Goal: Find specific page/section: Find specific page/section

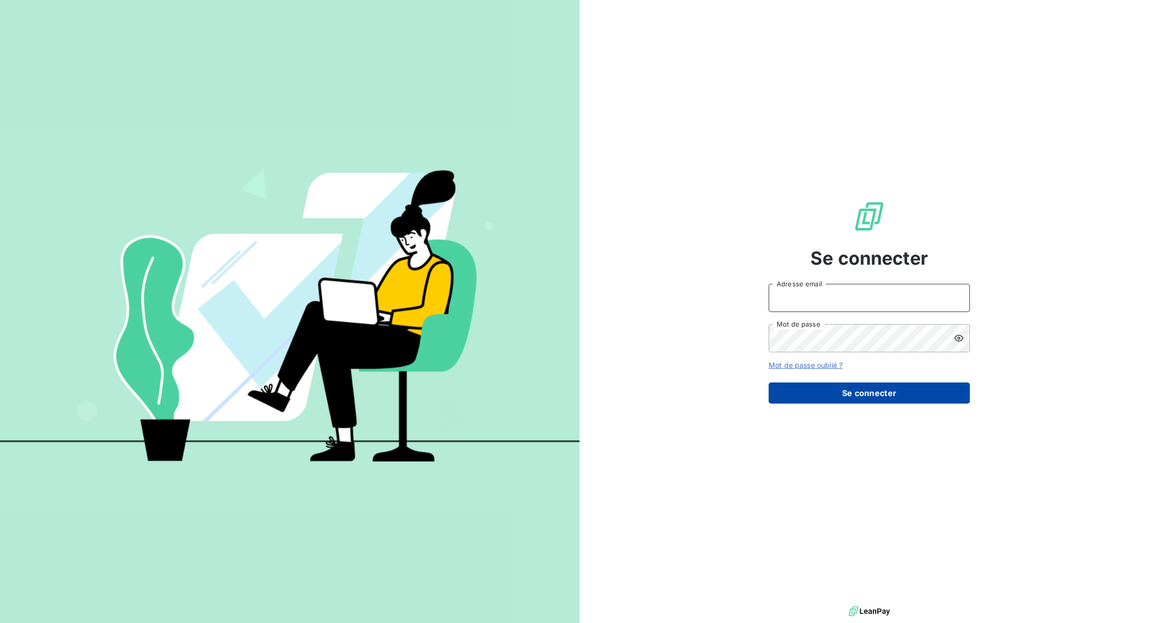
type input "[PERSON_NAME][EMAIL_ADDRESS][DOMAIN_NAME]"
click at [871, 384] on button "Se connecter" at bounding box center [869, 392] width 201 height 21
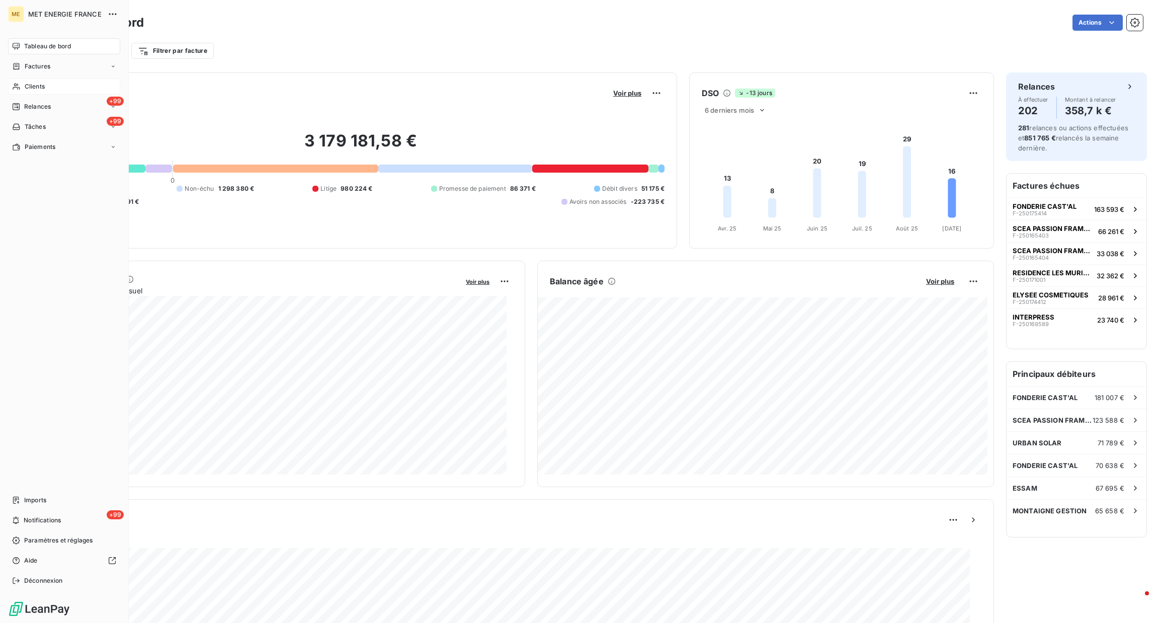
click at [36, 88] on span "Clients" at bounding box center [35, 86] width 20 height 9
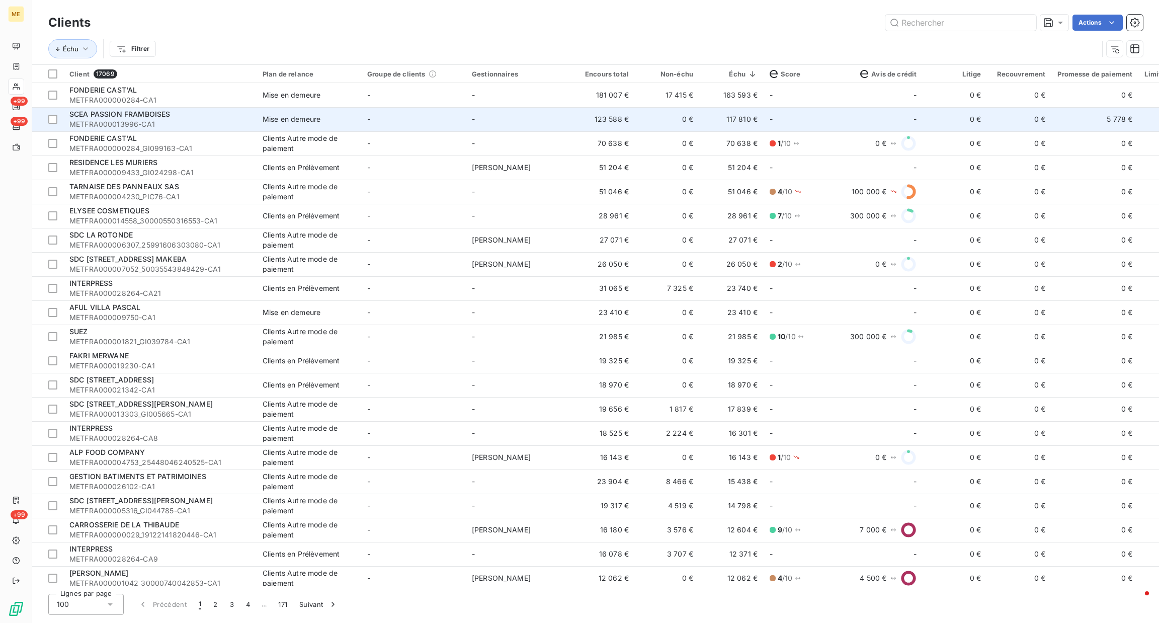
click at [811, 115] on td "-" at bounding box center [804, 119] width 80 height 24
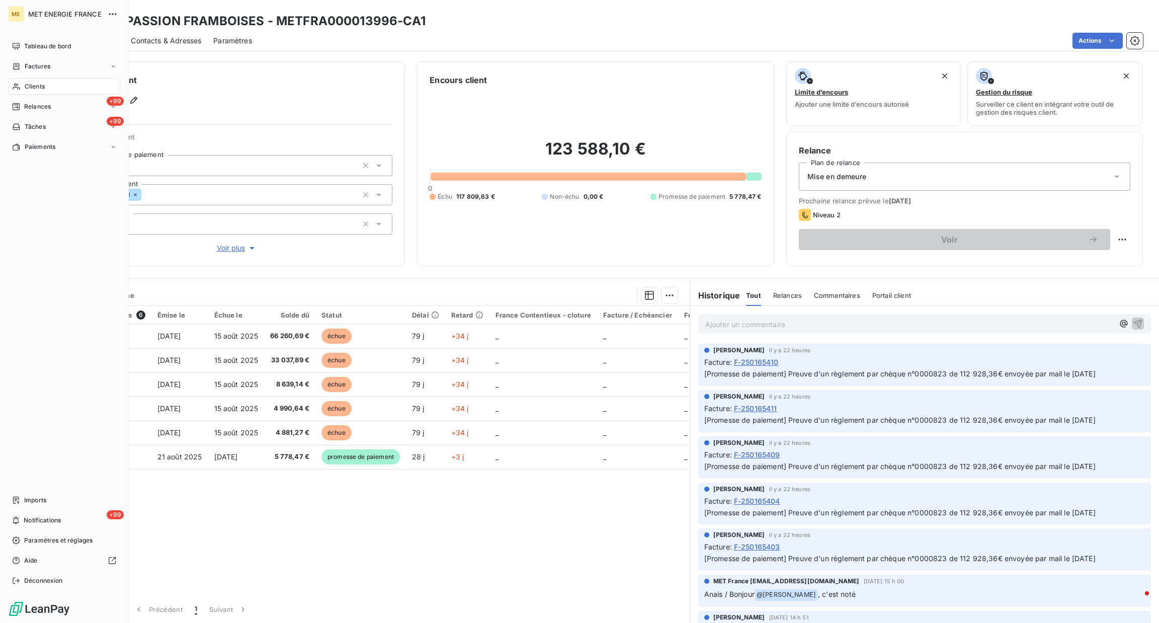
click at [38, 82] on span "Clients" at bounding box center [35, 86] width 20 height 9
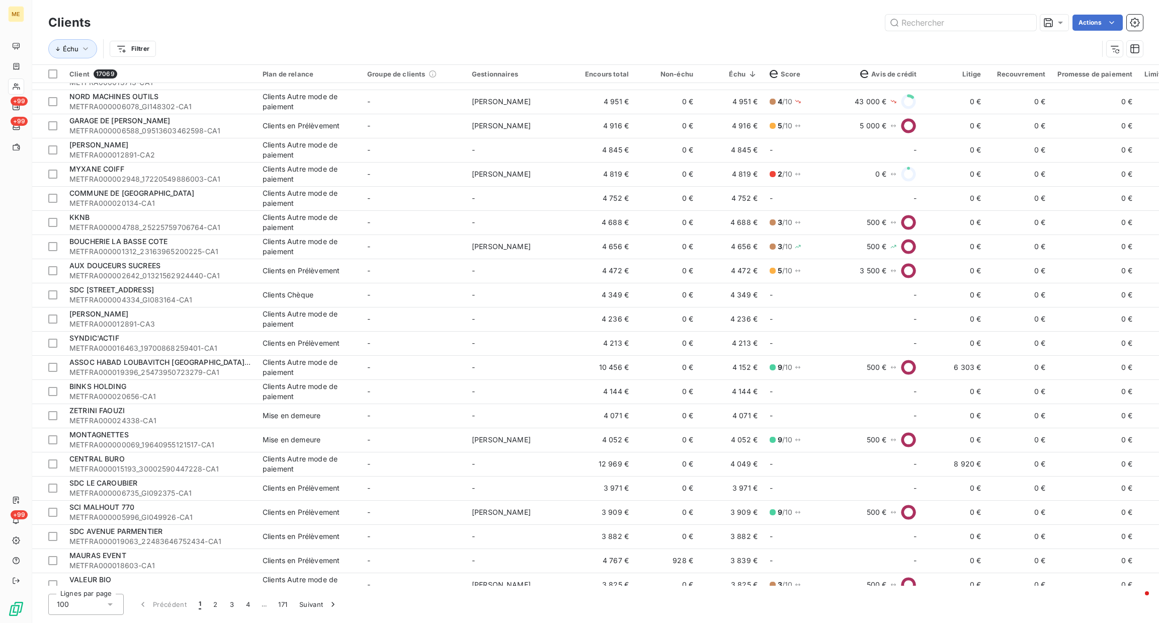
scroll to position [1916, 0]
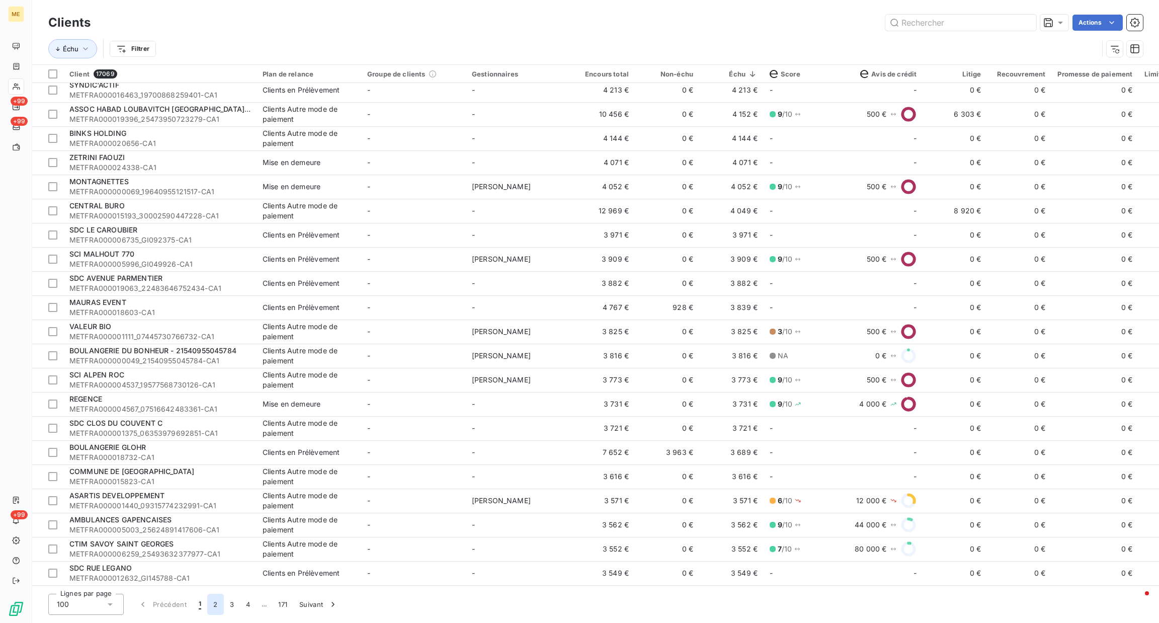
click at [218, 606] on button "2" at bounding box center [215, 604] width 16 height 21
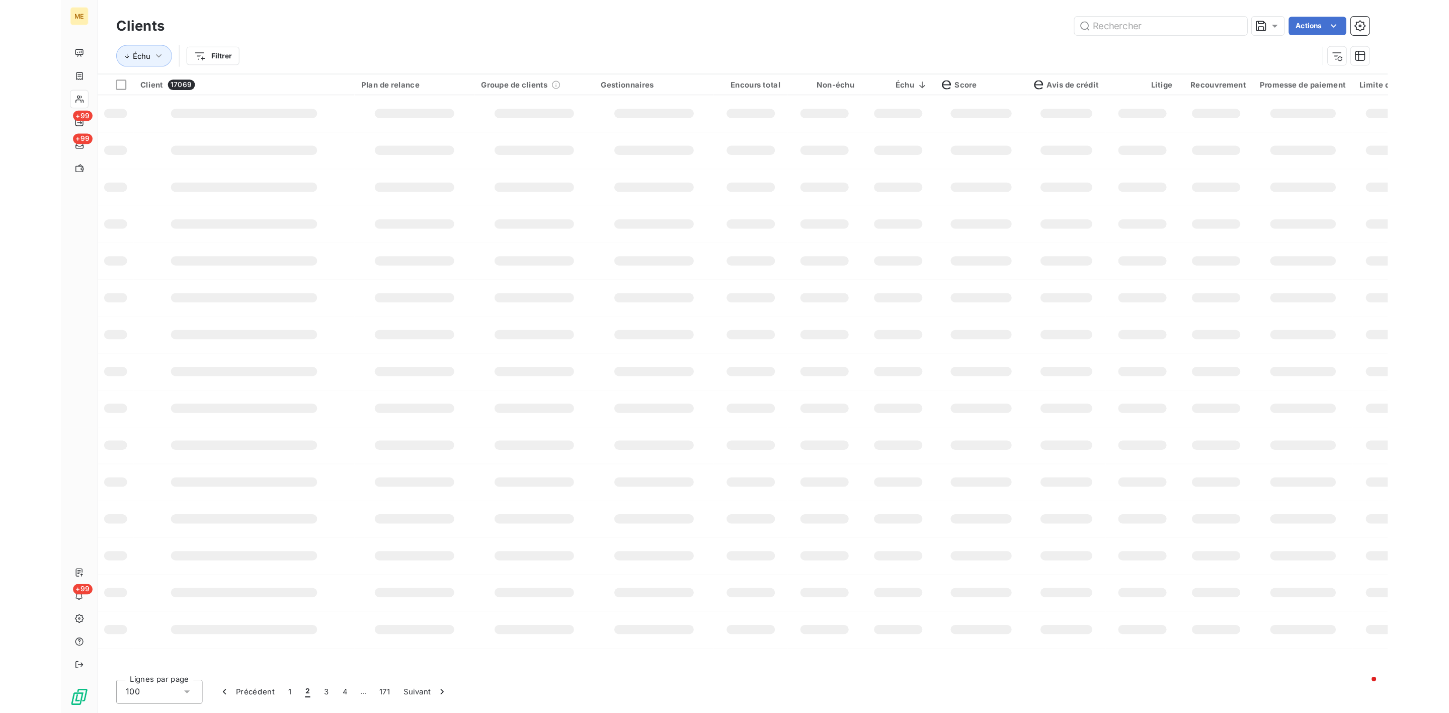
scroll to position [0, 0]
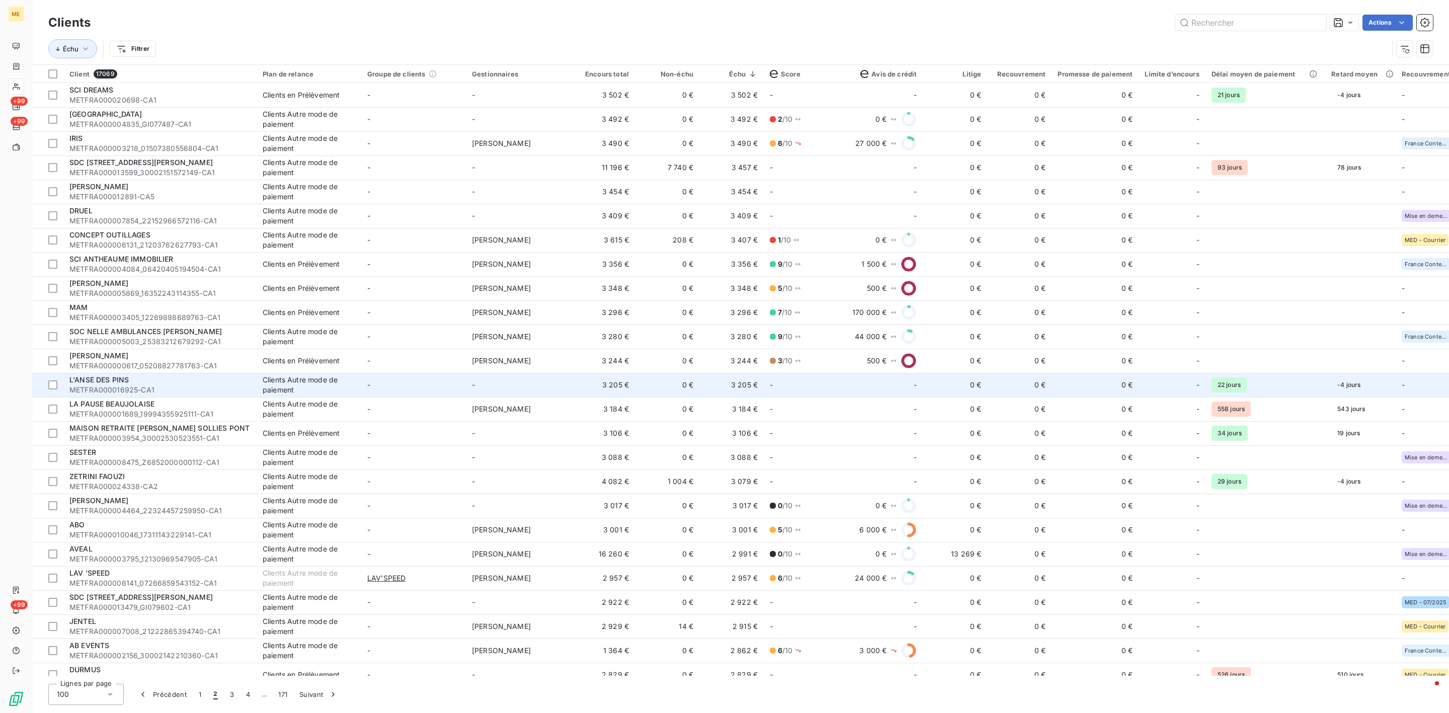
click at [798, 395] on td "-" at bounding box center [804, 385] width 80 height 24
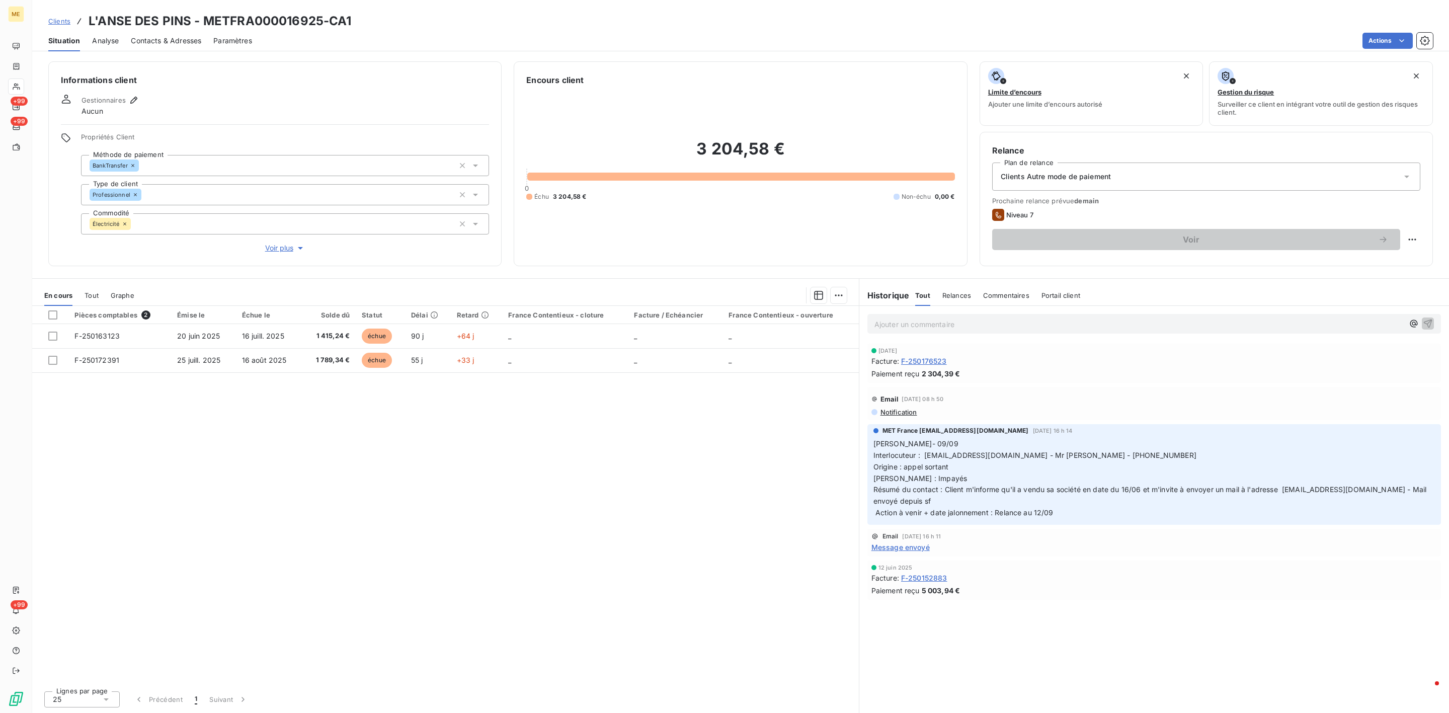
click at [972, 324] on p "Ajouter un commentaire ﻿" at bounding box center [1138, 324] width 529 height 13
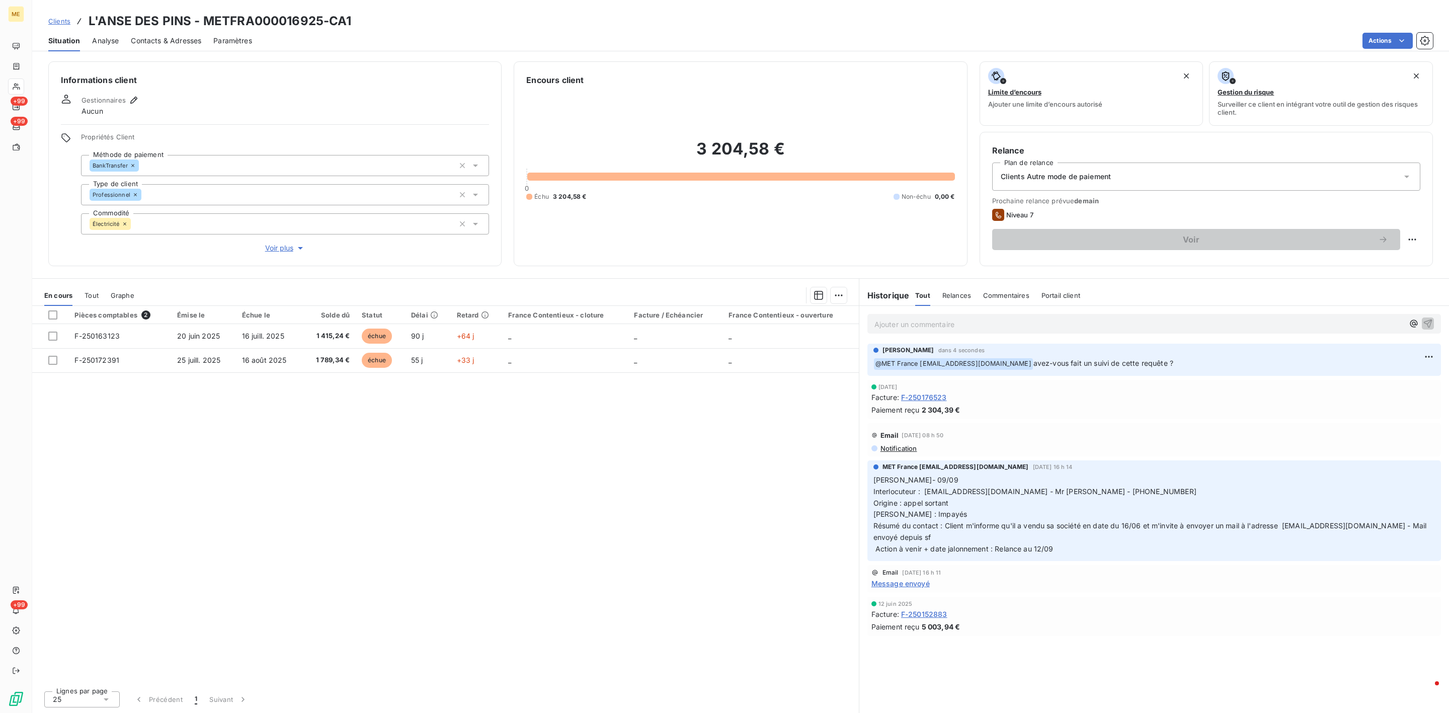
click at [277, 248] on span "Voir plus" at bounding box center [285, 248] width 40 height 10
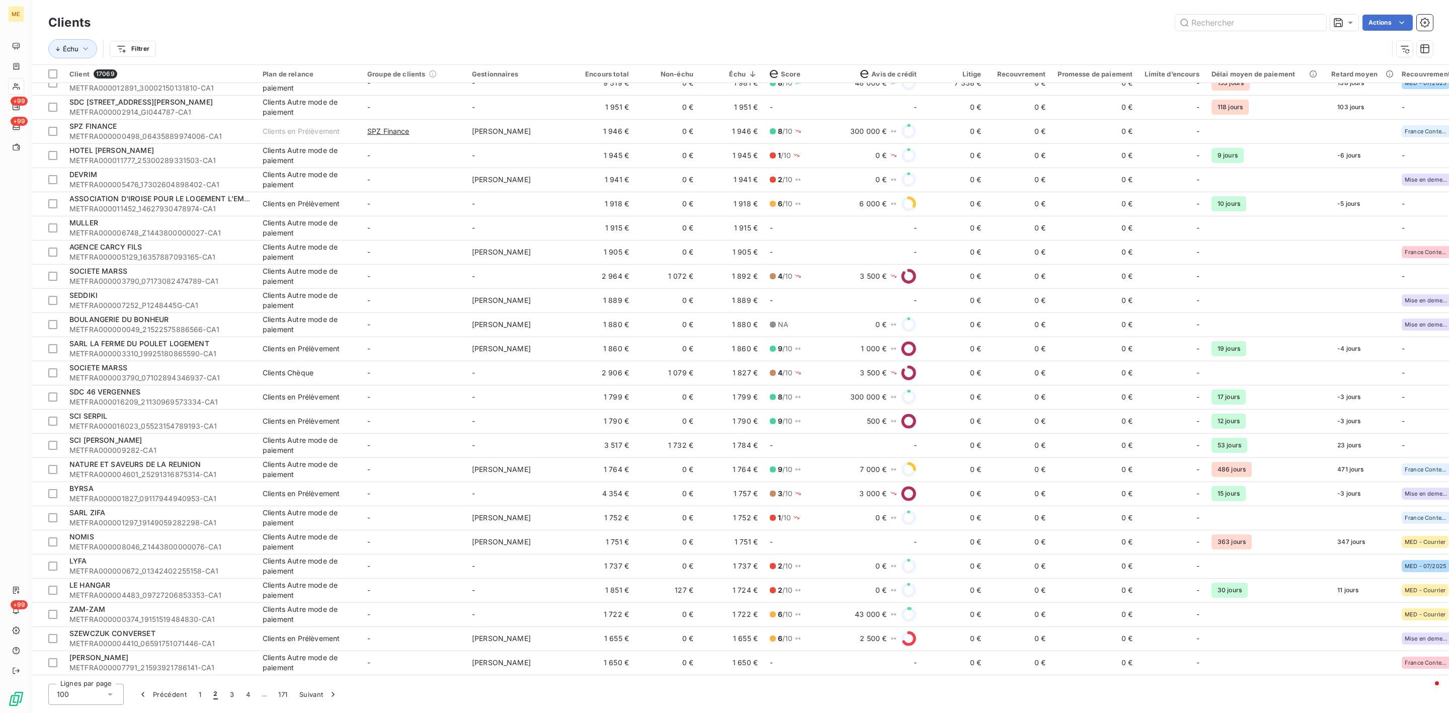
scroll to position [1826, 0]
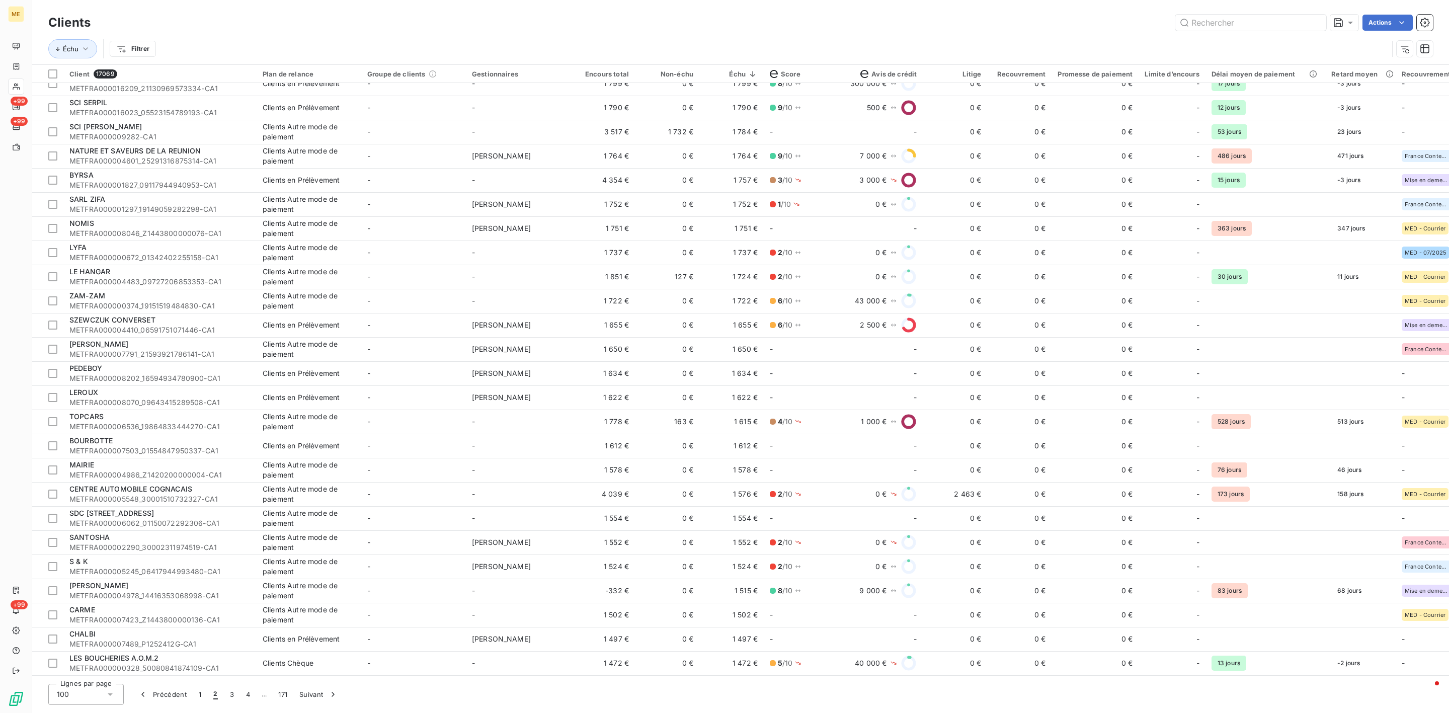
drag, startPoint x: 915, startPoint y: 677, endPoint x: 931, endPoint y: 675, distance: 16.2
click at [931, 622] on div "Clients Actions Échu Filtrer Client 17069 Plan de relance Groupe de clients Ges…" at bounding box center [740, 356] width 1417 height 713
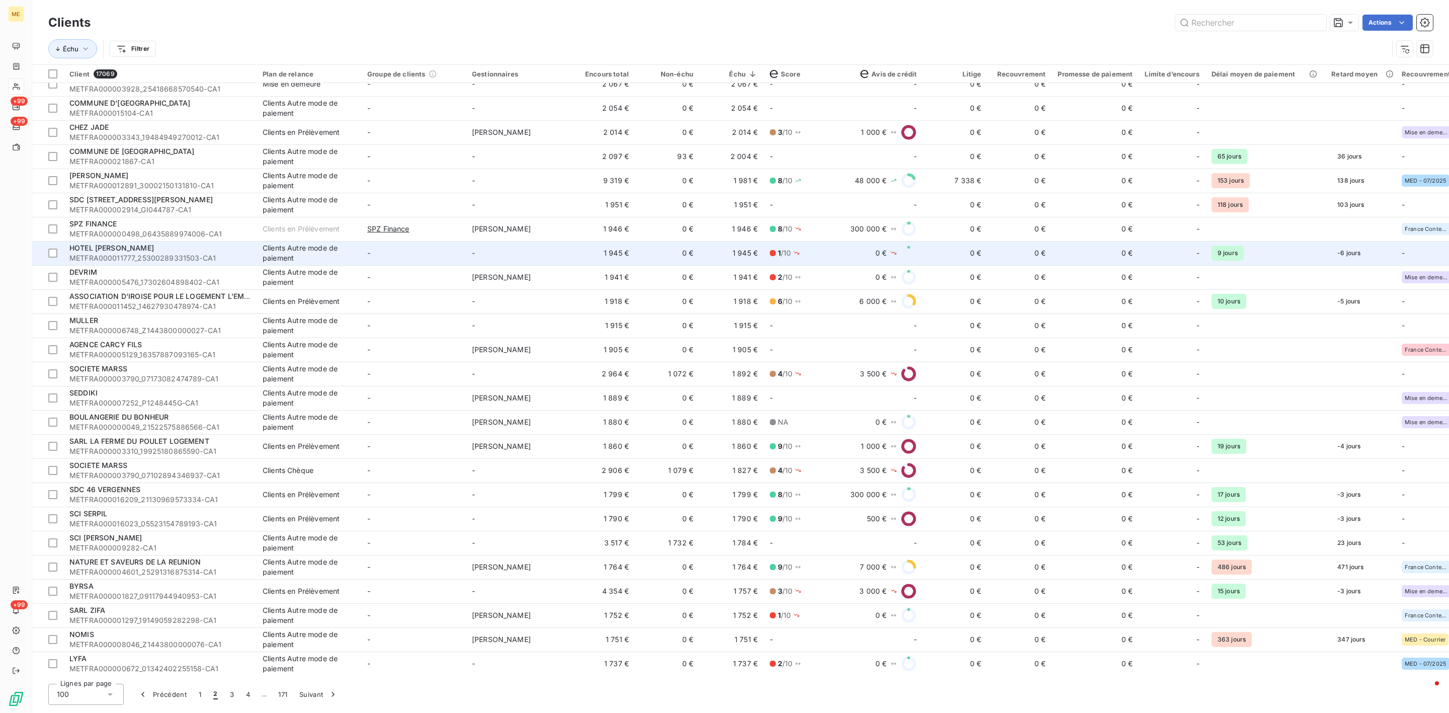
scroll to position [1374, 0]
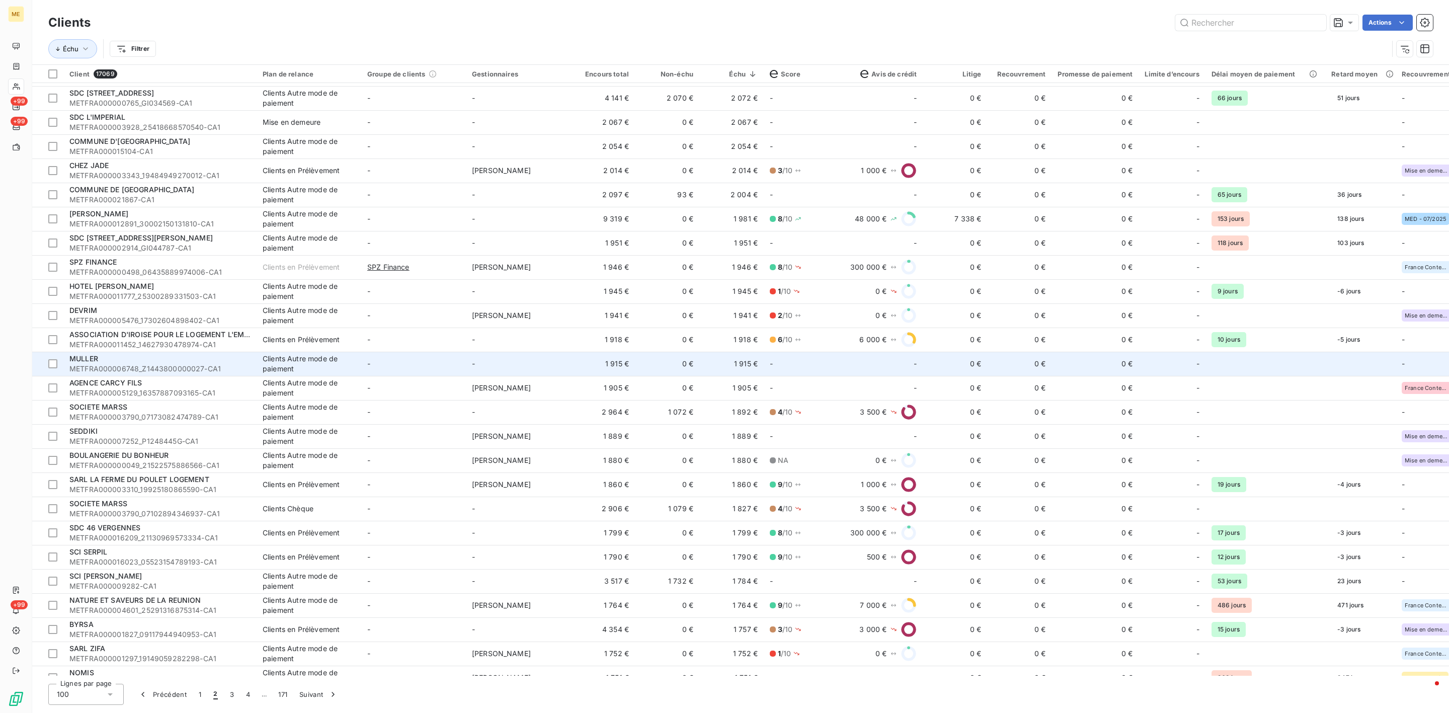
click at [548, 355] on td "-" at bounding box center [518, 364] width 105 height 24
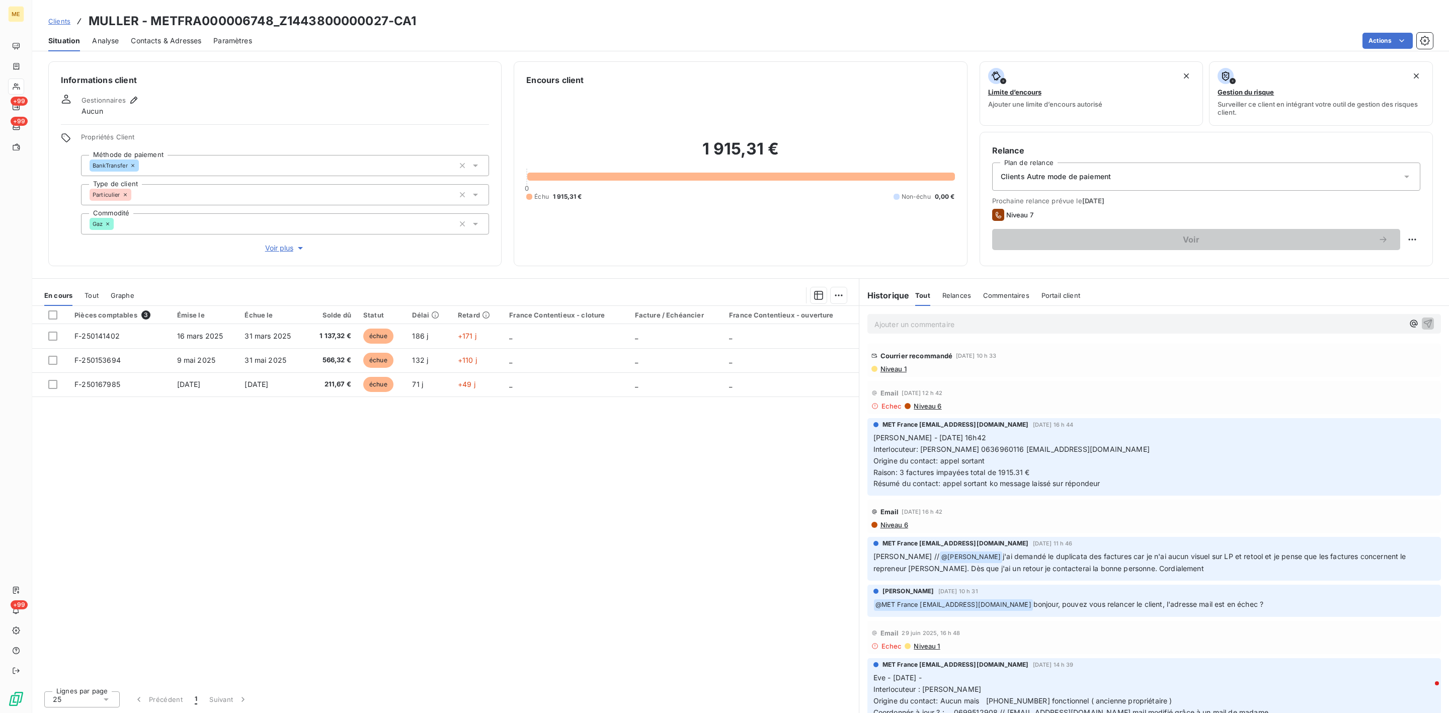
click at [293, 246] on span "Voir plus" at bounding box center [285, 248] width 40 height 10
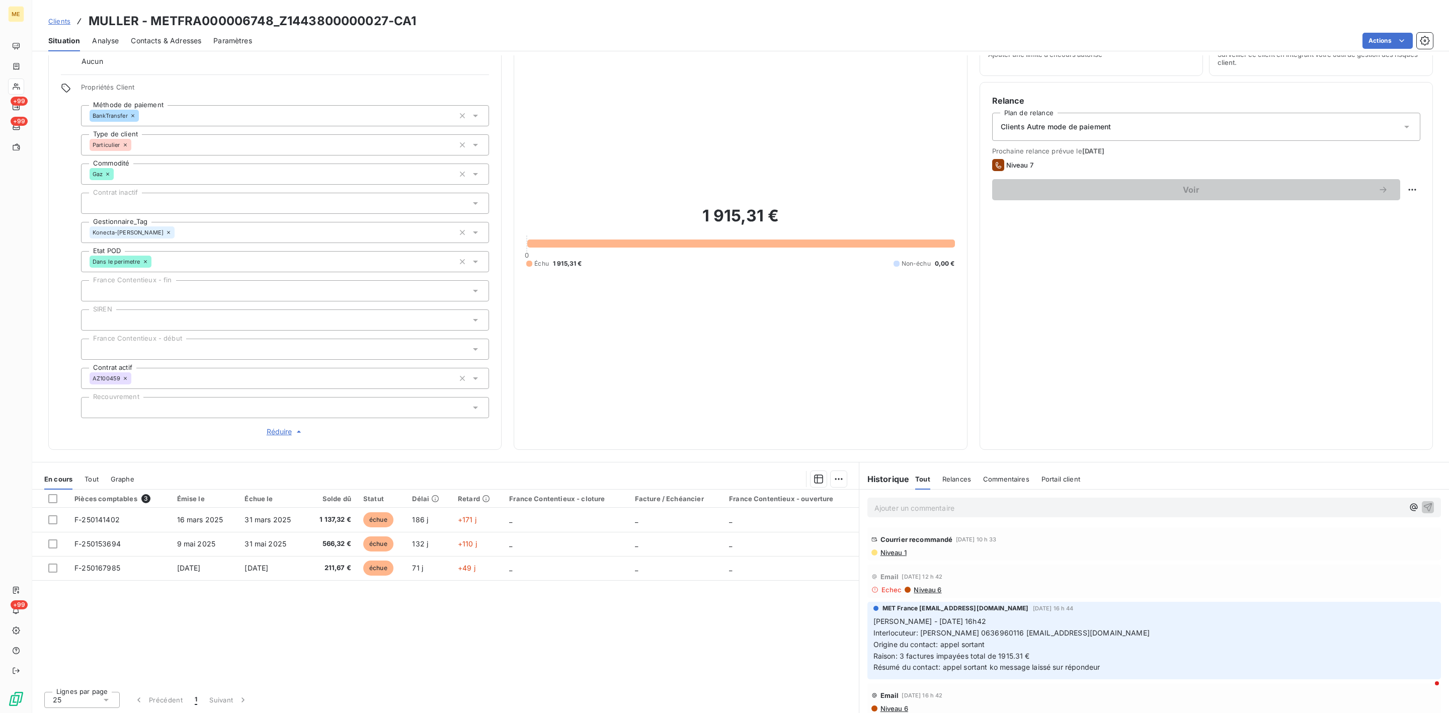
click at [958, 512] on p "Ajouter un commentaire ﻿" at bounding box center [1138, 508] width 529 height 13
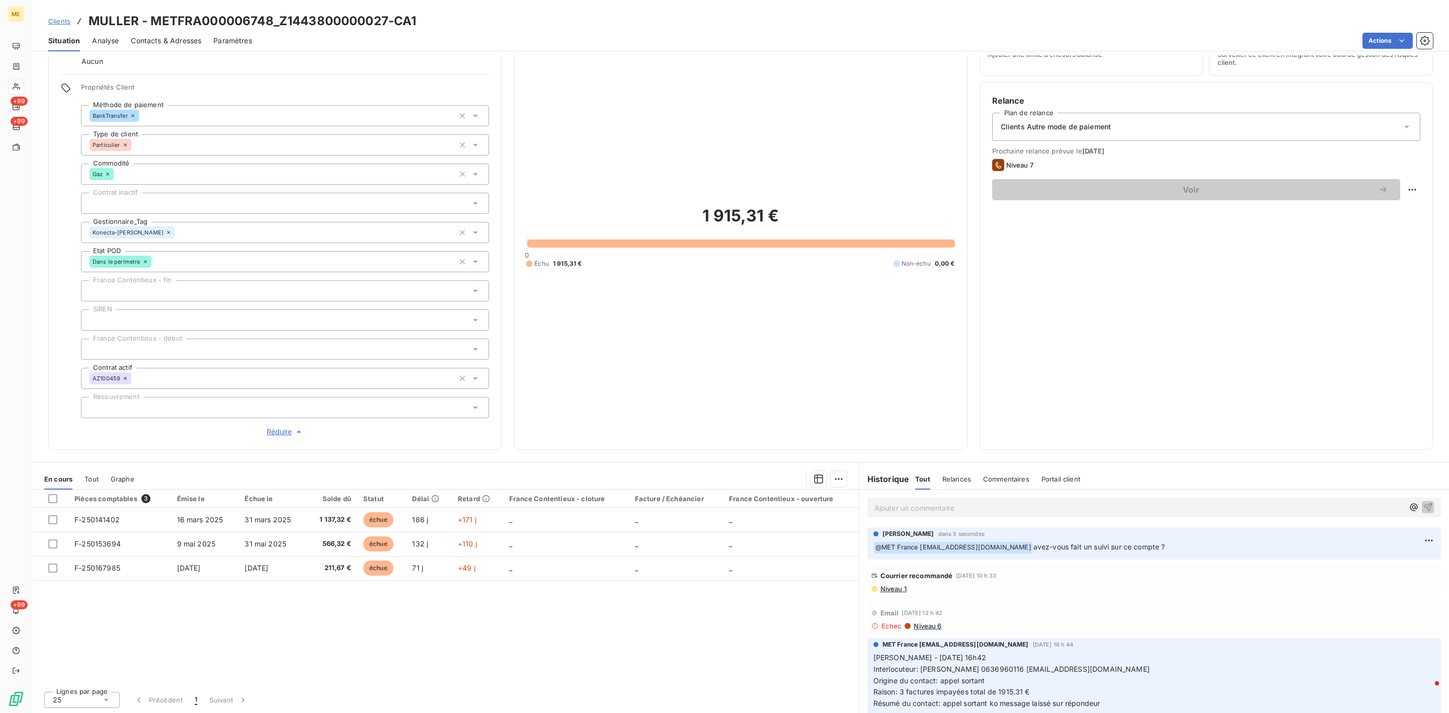
click at [65, 25] on span "Clients" at bounding box center [59, 21] width 22 height 8
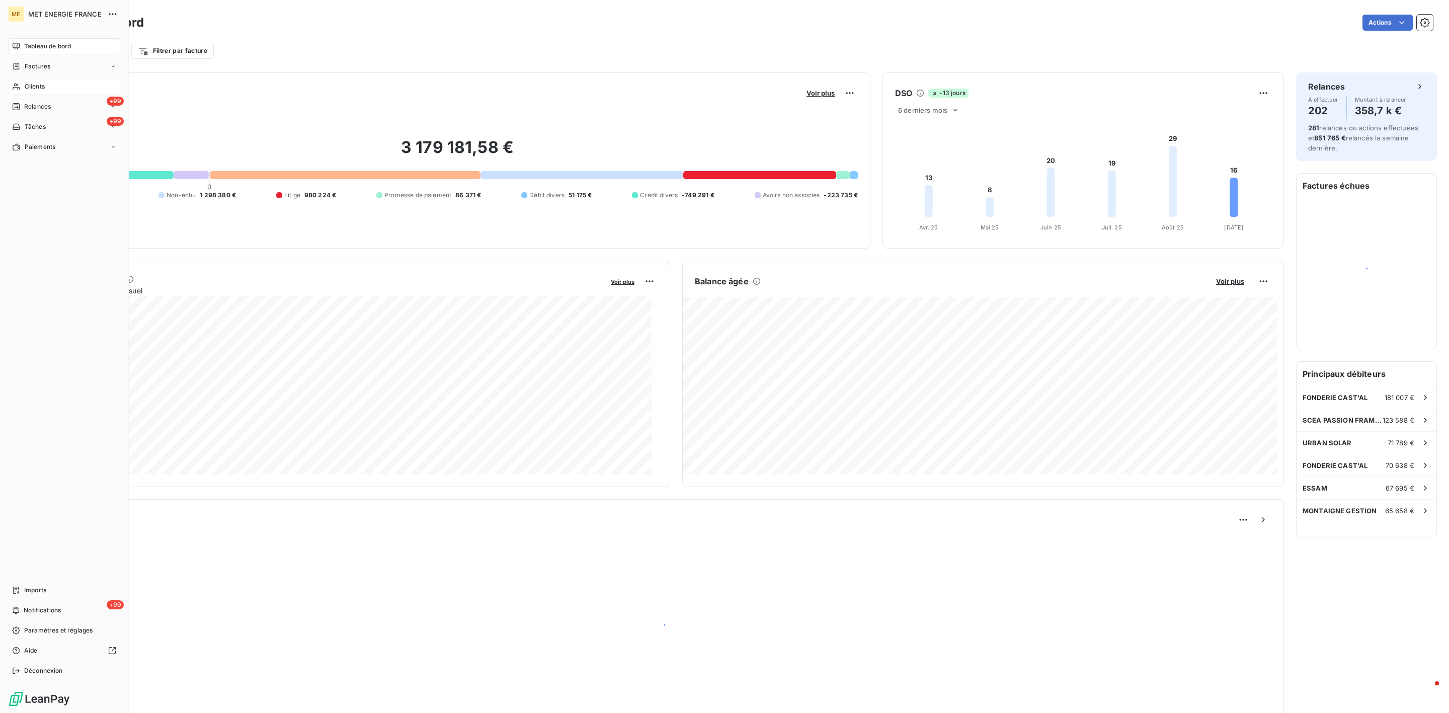
click at [26, 82] on span "Clients" at bounding box center [35, 86] width 20 height 9
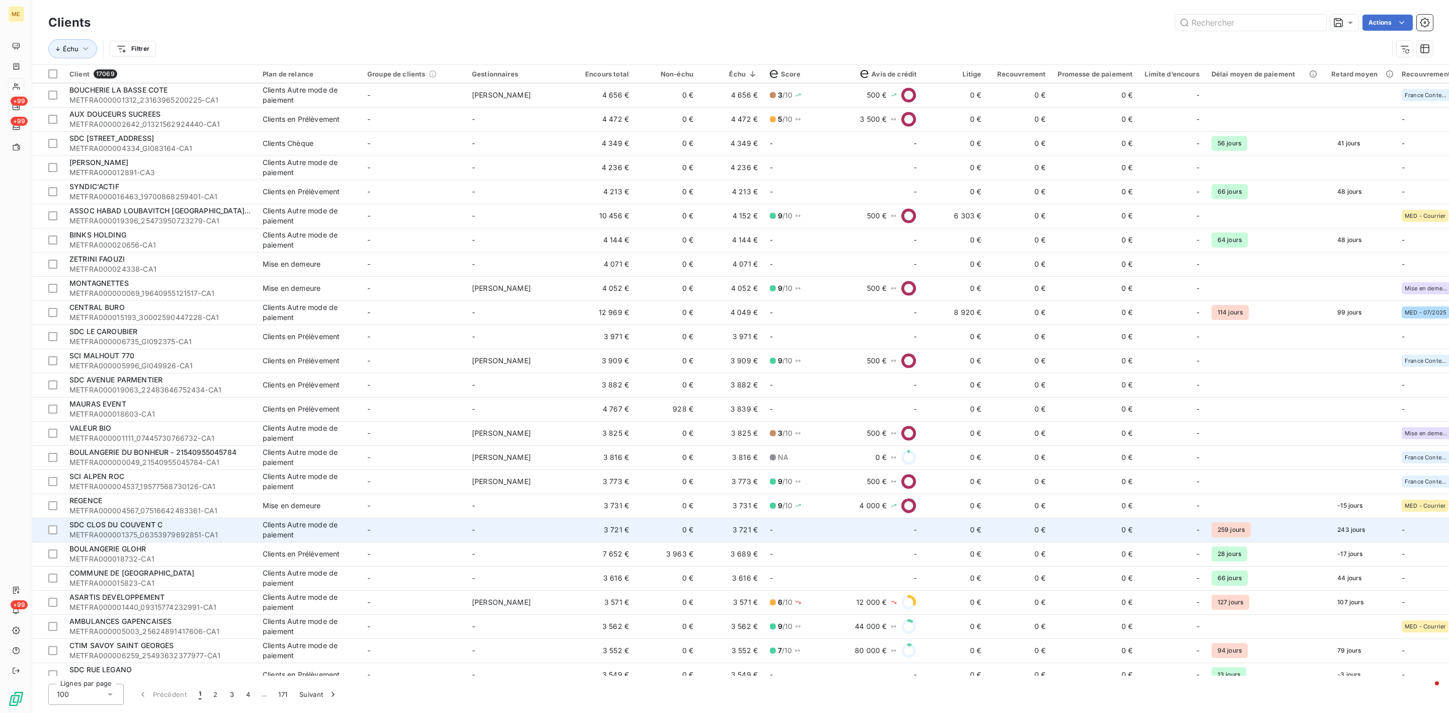
scroll to position [1826, 0]
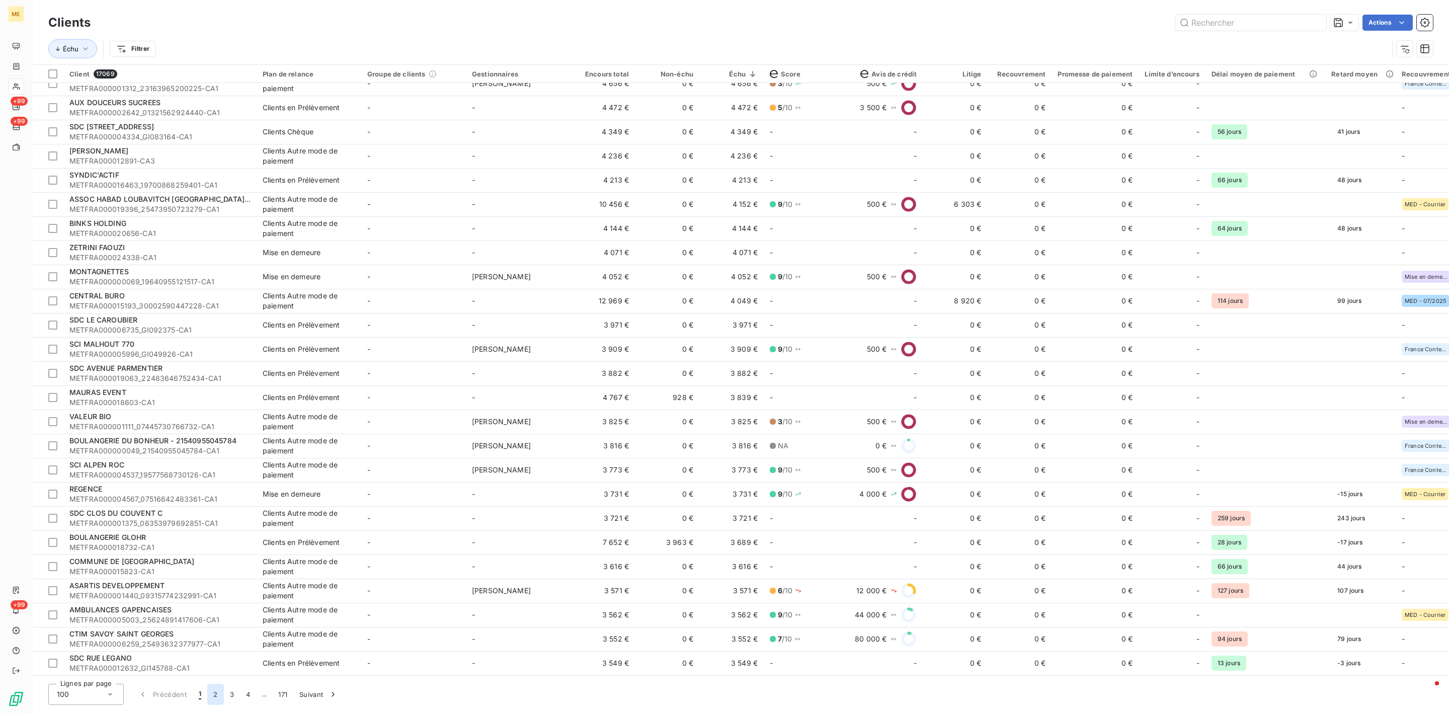
click at [215, 622] on button "2" at bounding box center [215, 694] width 16 height 21
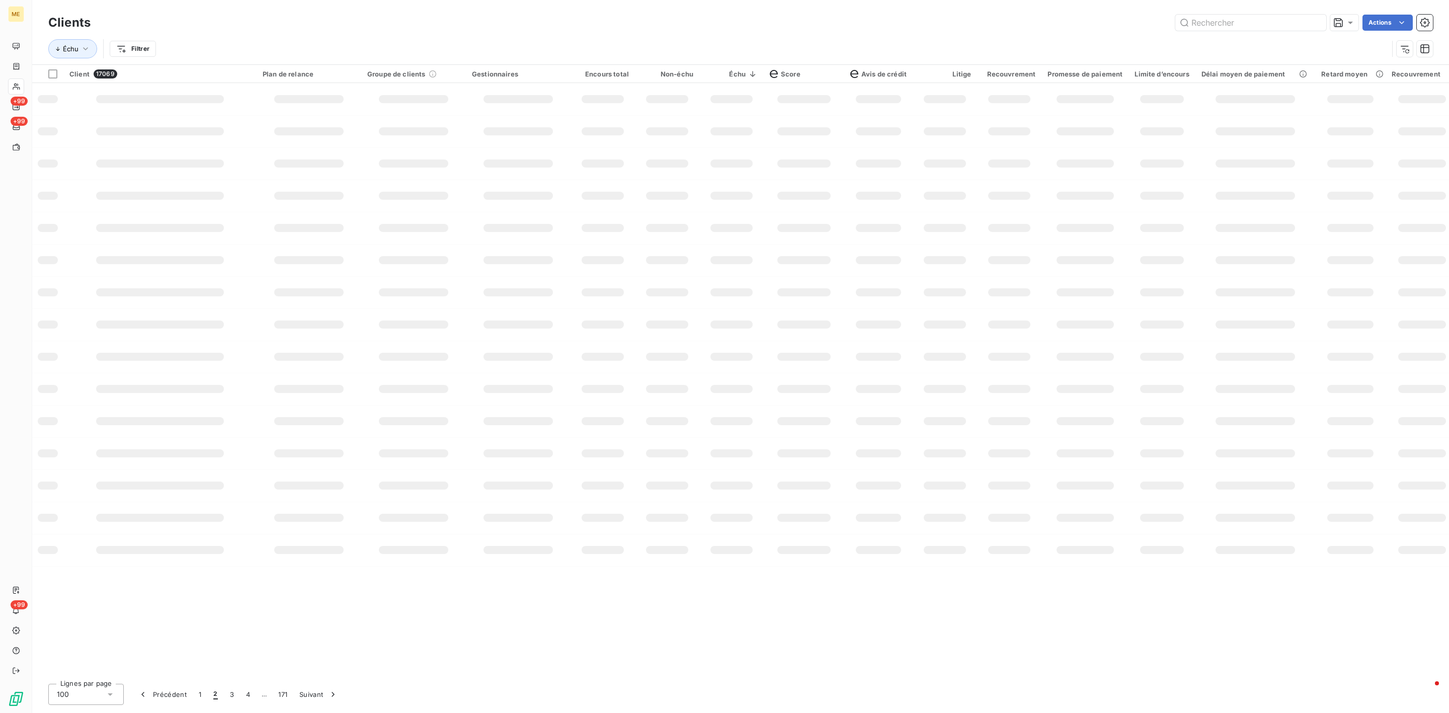
scroll to position [0, 0]
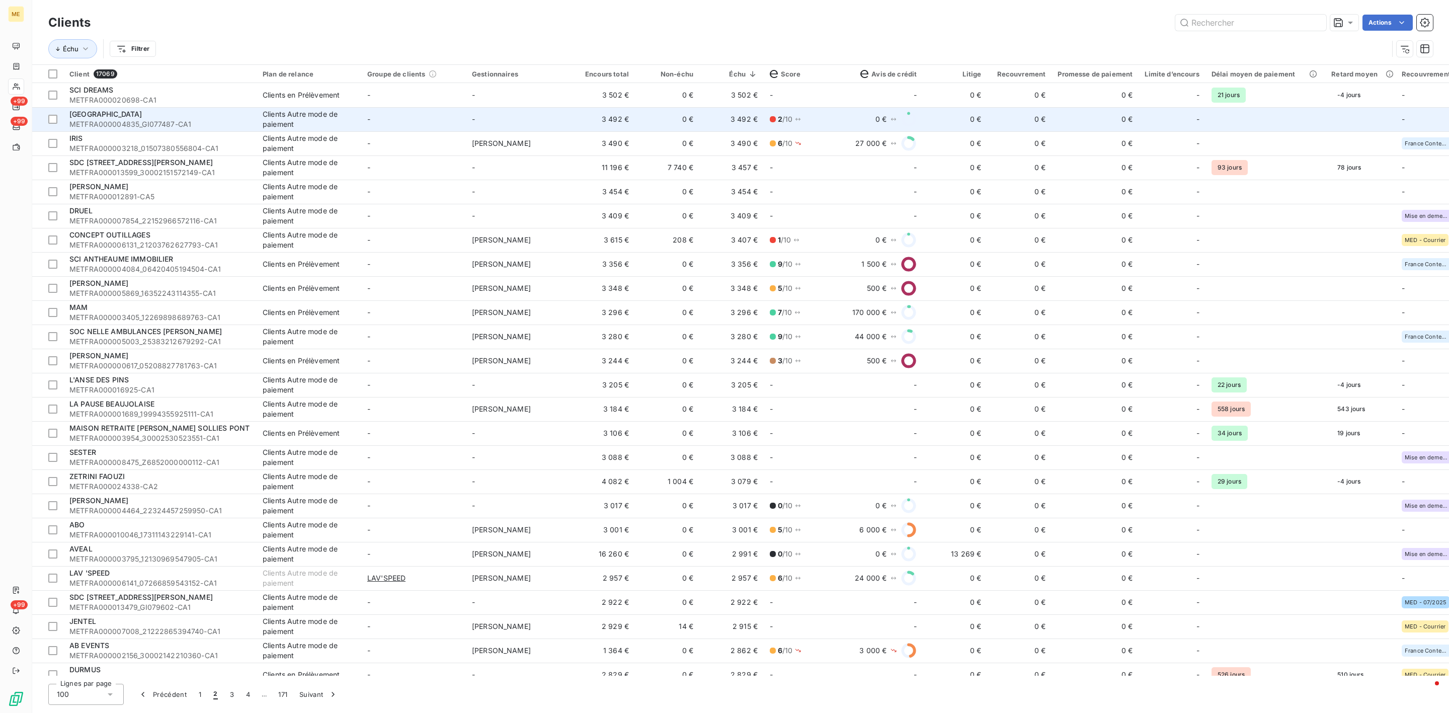
click at [705, 120] on td "3 492 €" at bounding box center [731, 119] width 64 height 24
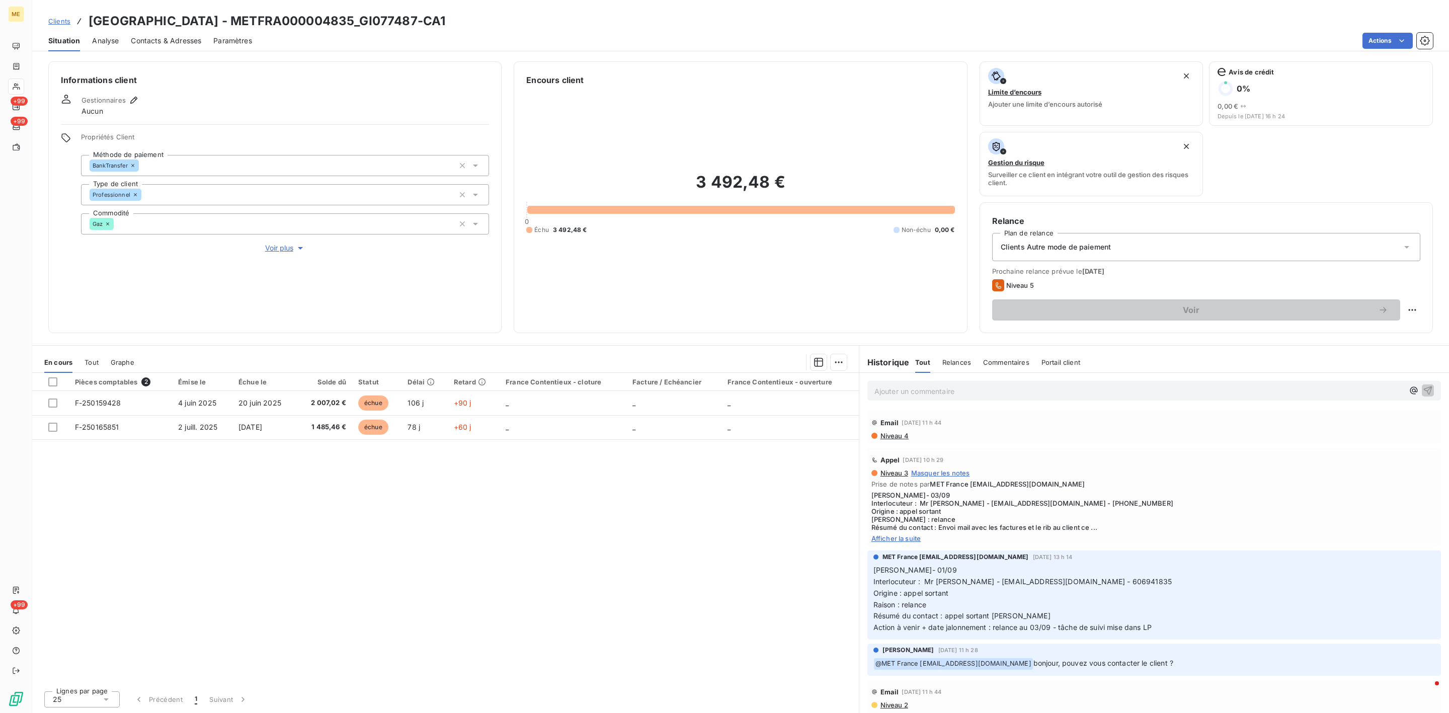
click at [894, 539] on span "Afficher la suite" at bounding box center [1154, 538] width 566 height 8
click at [908, 388] on p "Ajouter un commentaire ﻿" at bounding box center [1138, 391] width 529 height 13
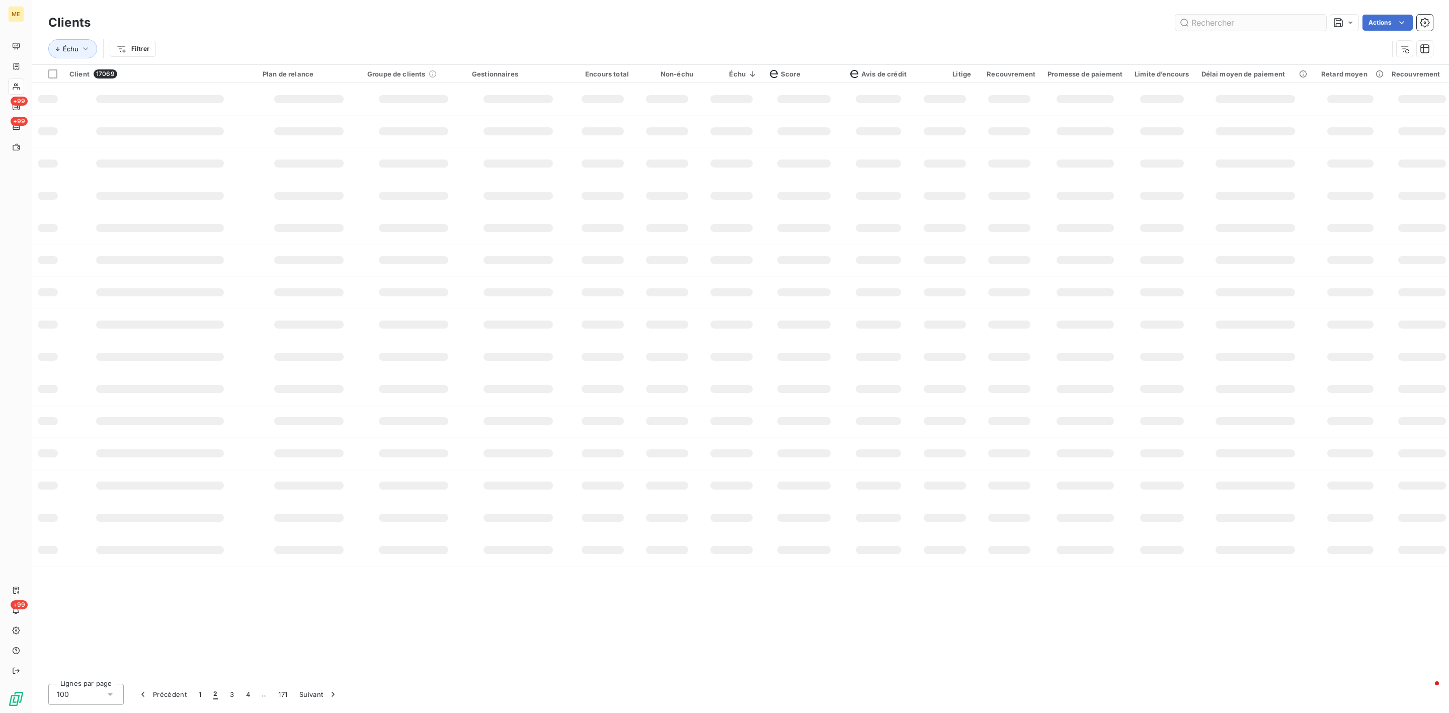
click at [1159, 27] on input "text" at bounding box center [1250, 23] width 151 height 16
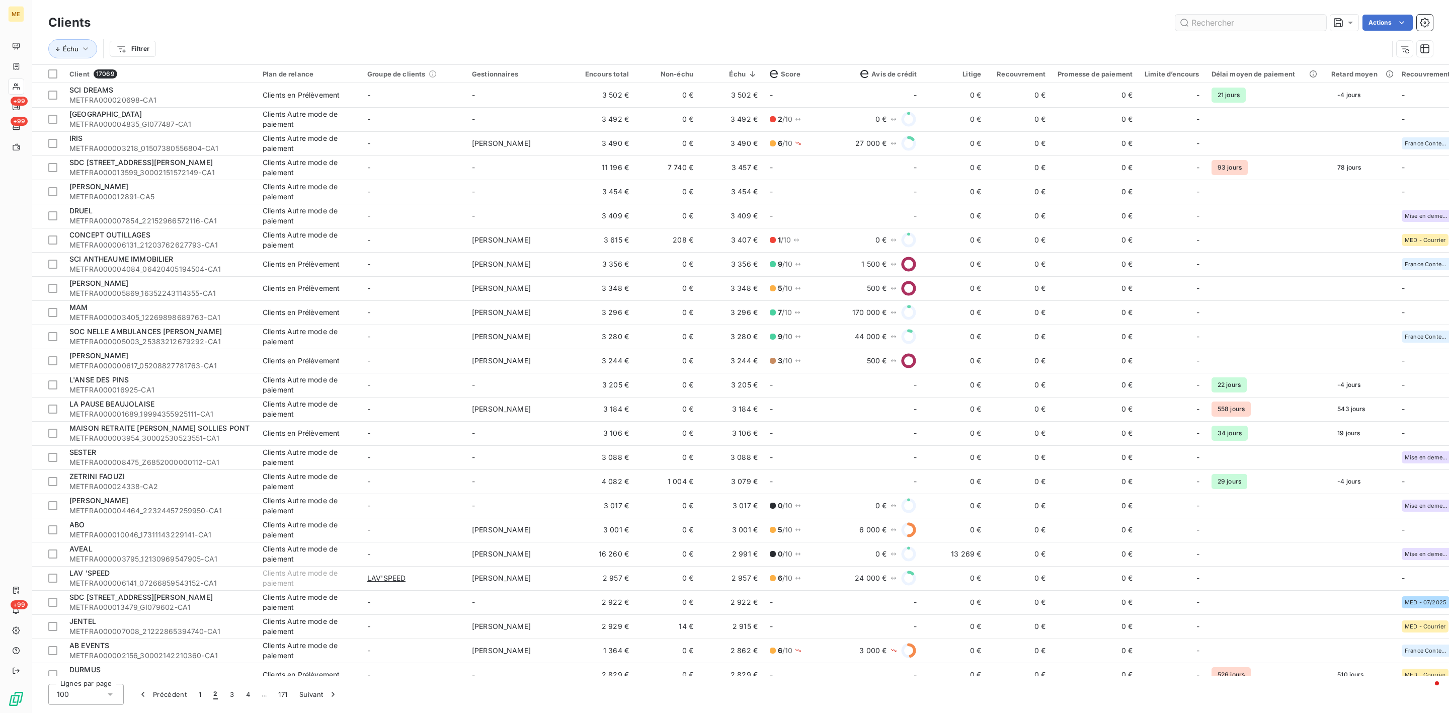
click at [1159, 20] on input "text" at bounding box center [1250, 23] width 151 height 16
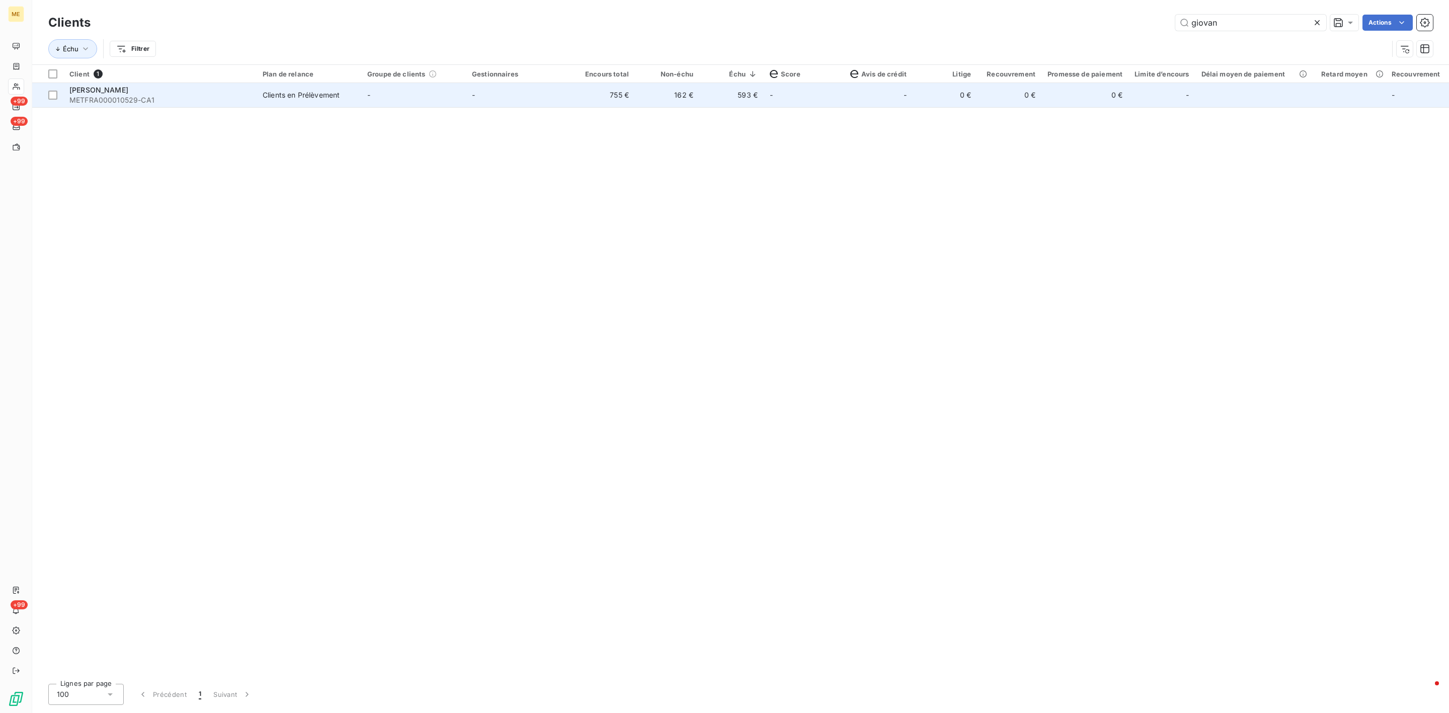
type input "giovan"
click at [128, 86] on span "[PERSON_NAME]" at bounding box center [98, 90] width 59 height 9
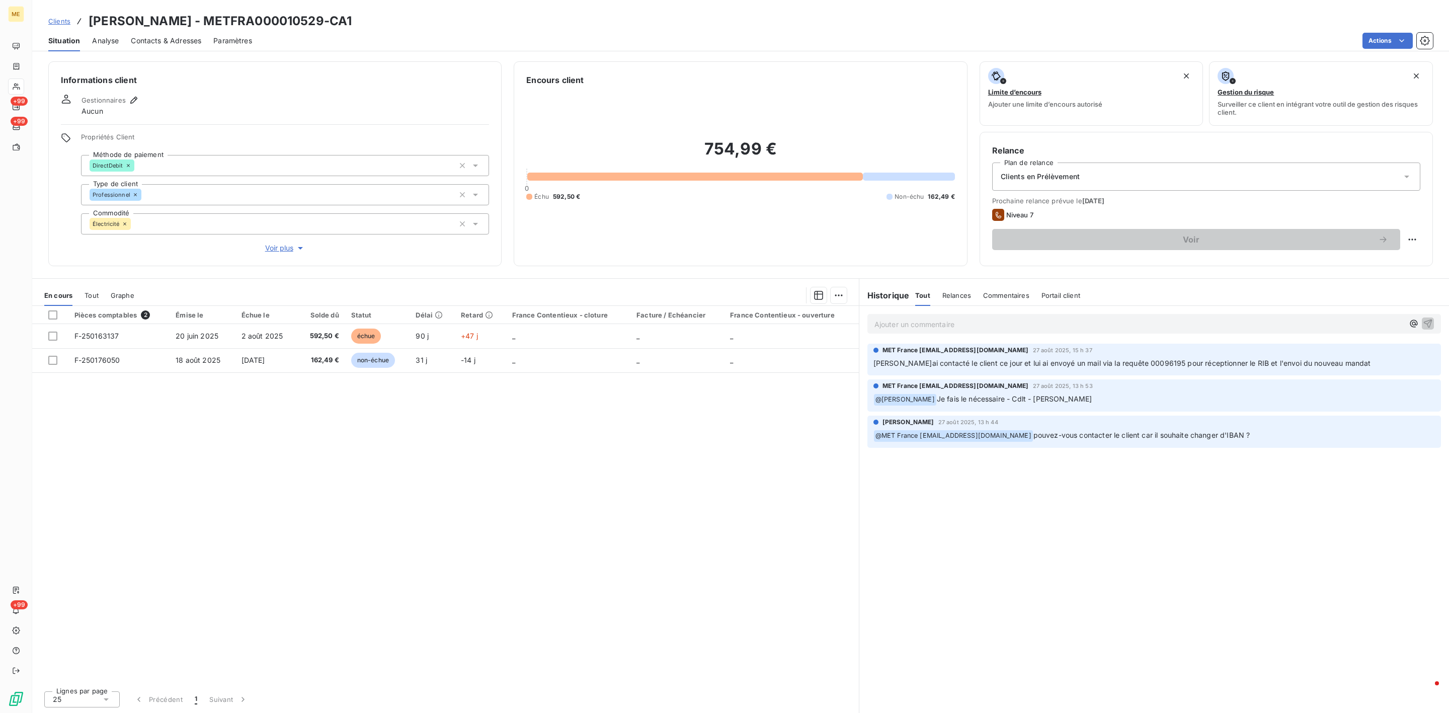
click at [284, 250] on span "Voir plus" at bounding box center [285, 248] width 40 height 10
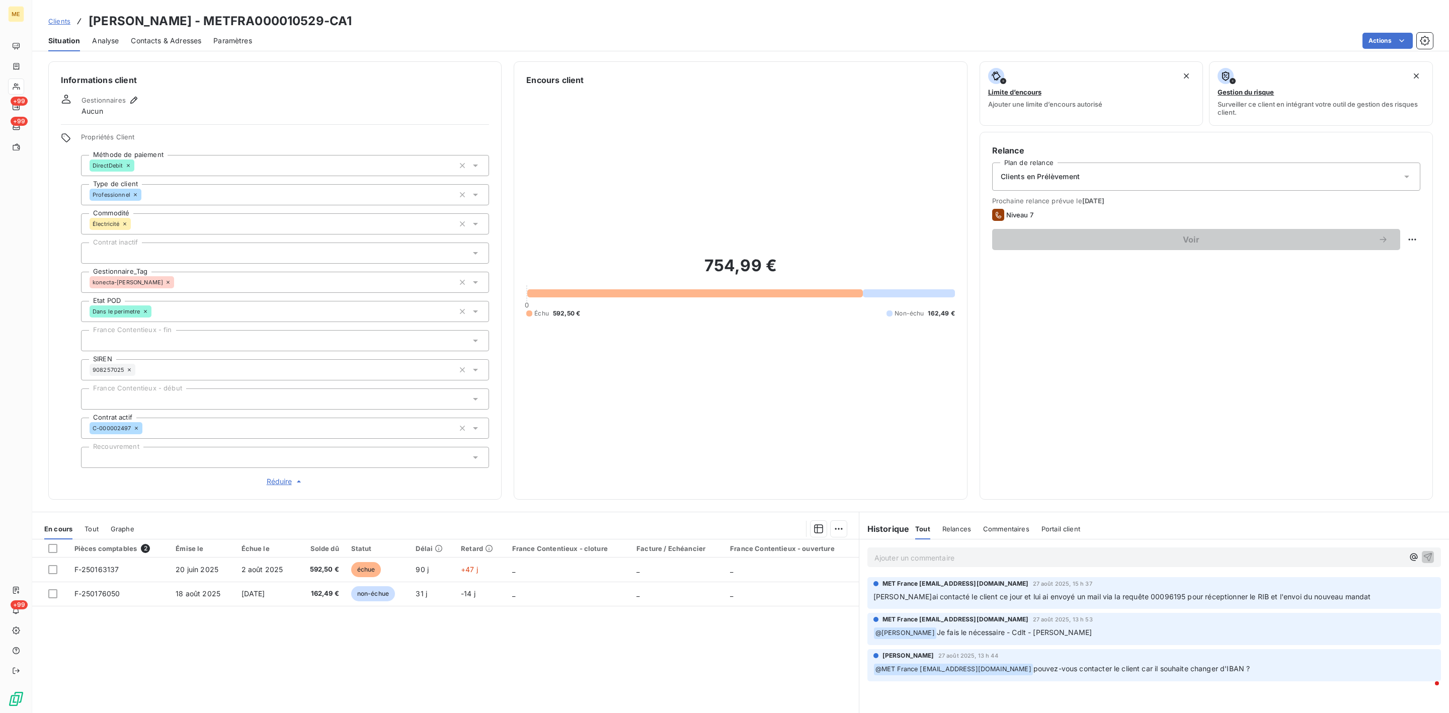
click at [180, 39] on span "Contacts & Adresses" at bounding box center [166, 41] width 70 height 10
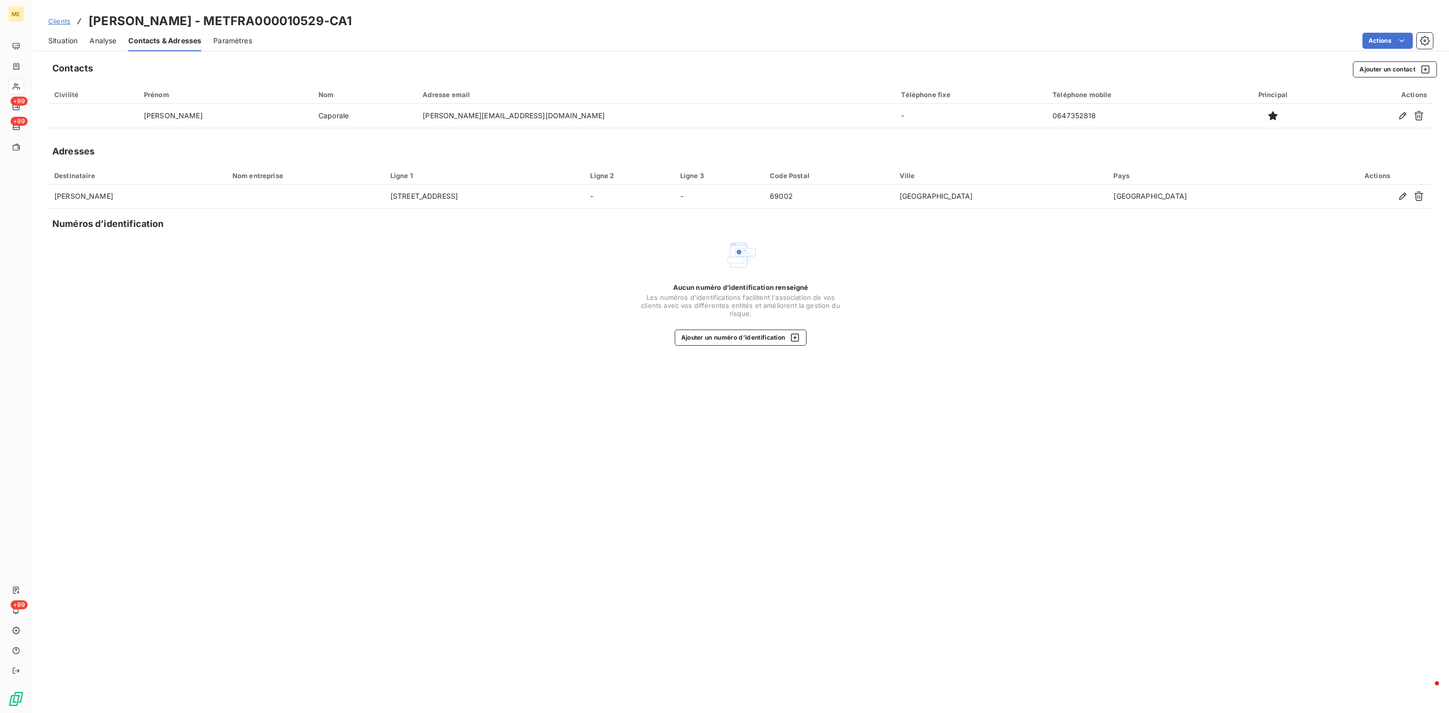
click at [71, 41] on span "Situation" at bounding box center [62, 41] width 29 height 10
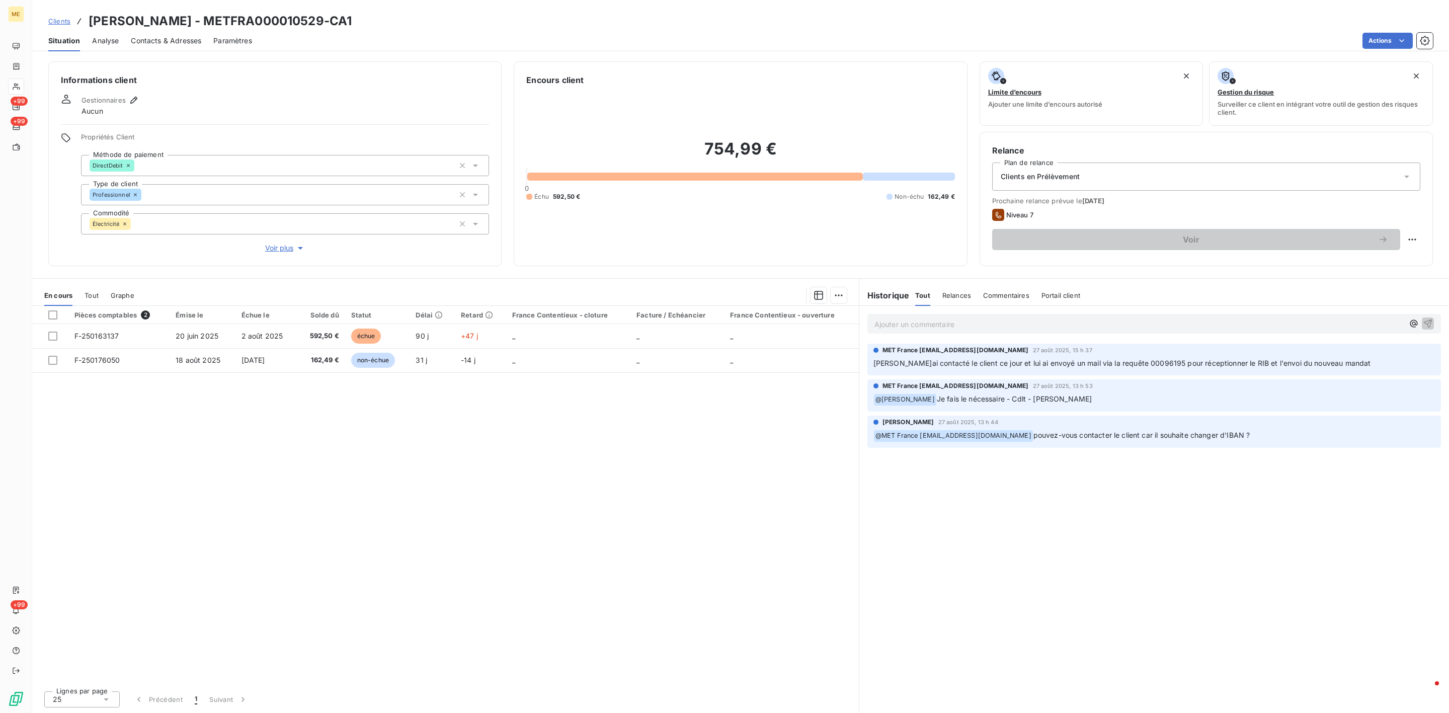
drag, startPoint x: 85, startPoint y: 18, endPoint x: 422, endPoint y: 20, distance: 336.6
click at [422, 20] on div "Clients [PERSON_NAME] - METFRA000010529-CA1" at bounding box center [740, 21] width 1417 height 18
copy h3 "[PERSON_NAME] - METFRA000010529-CA1"
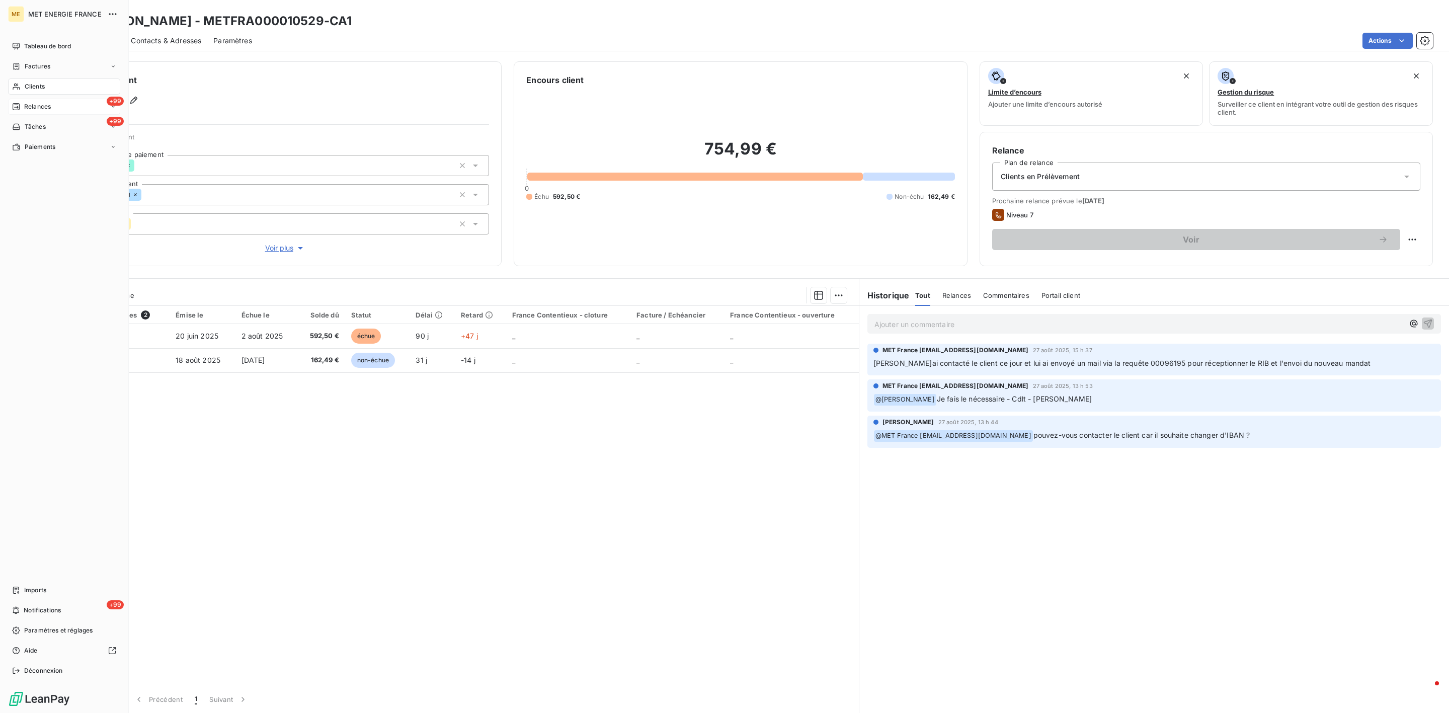
click at [59, 107] on div "+99 Relances" at bounding box center [64, 107] width 112 height 16
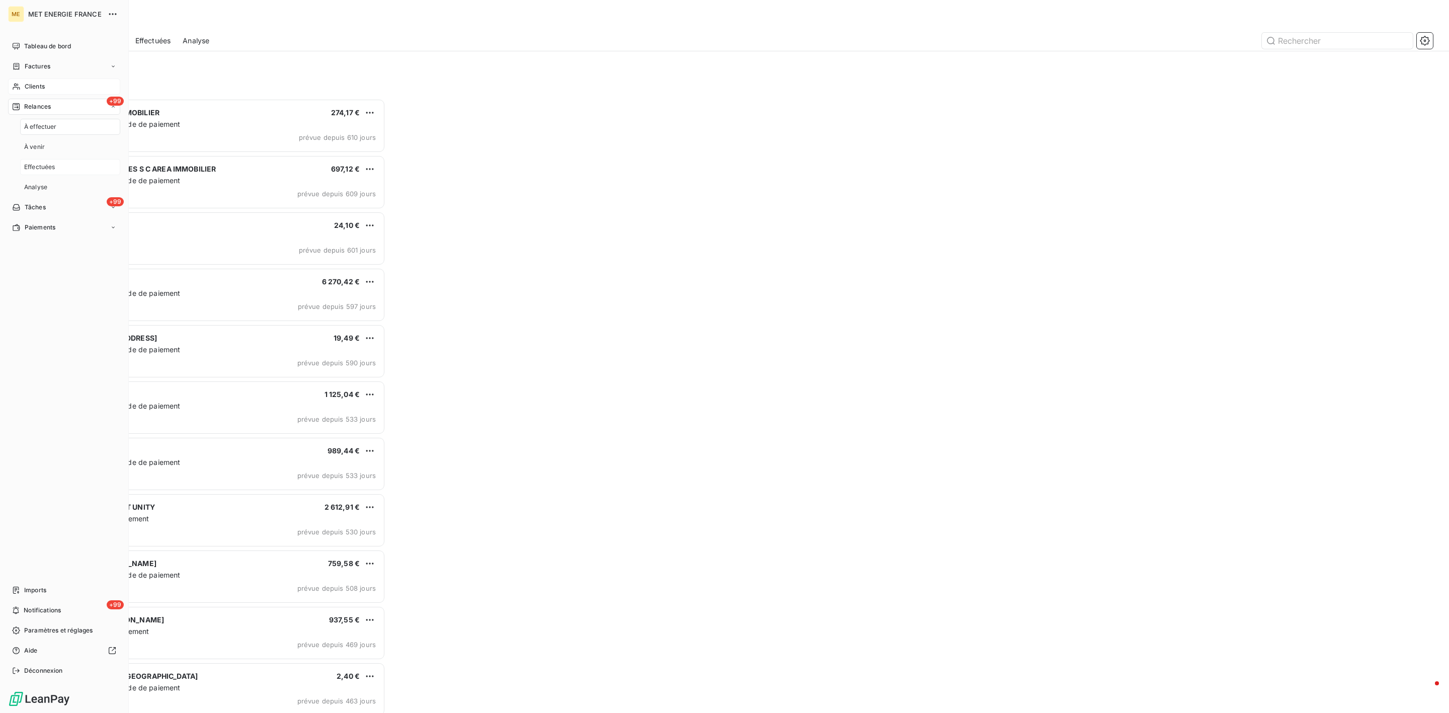
scroll to position [604, 325]
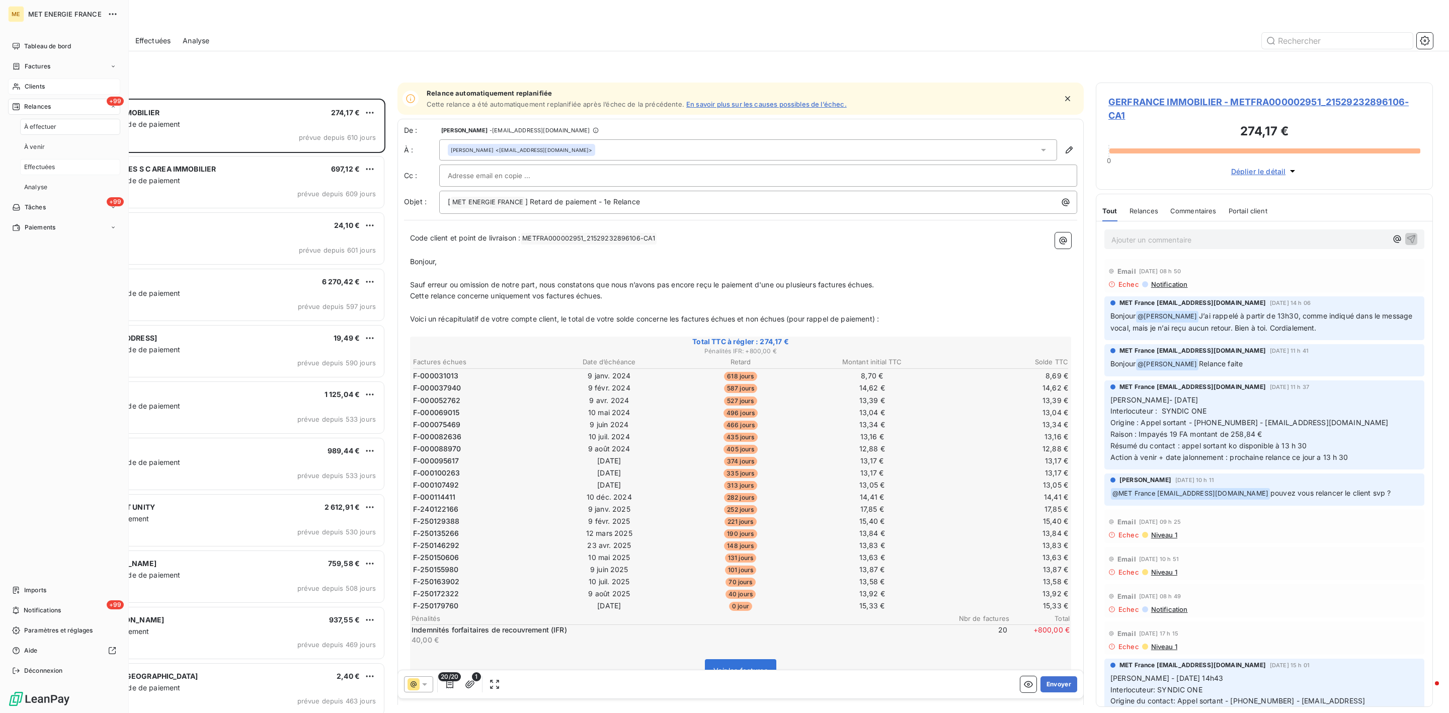
click at [60, 163] on div "Effectuées" at bounding box center [70, 167] width 100 height 16
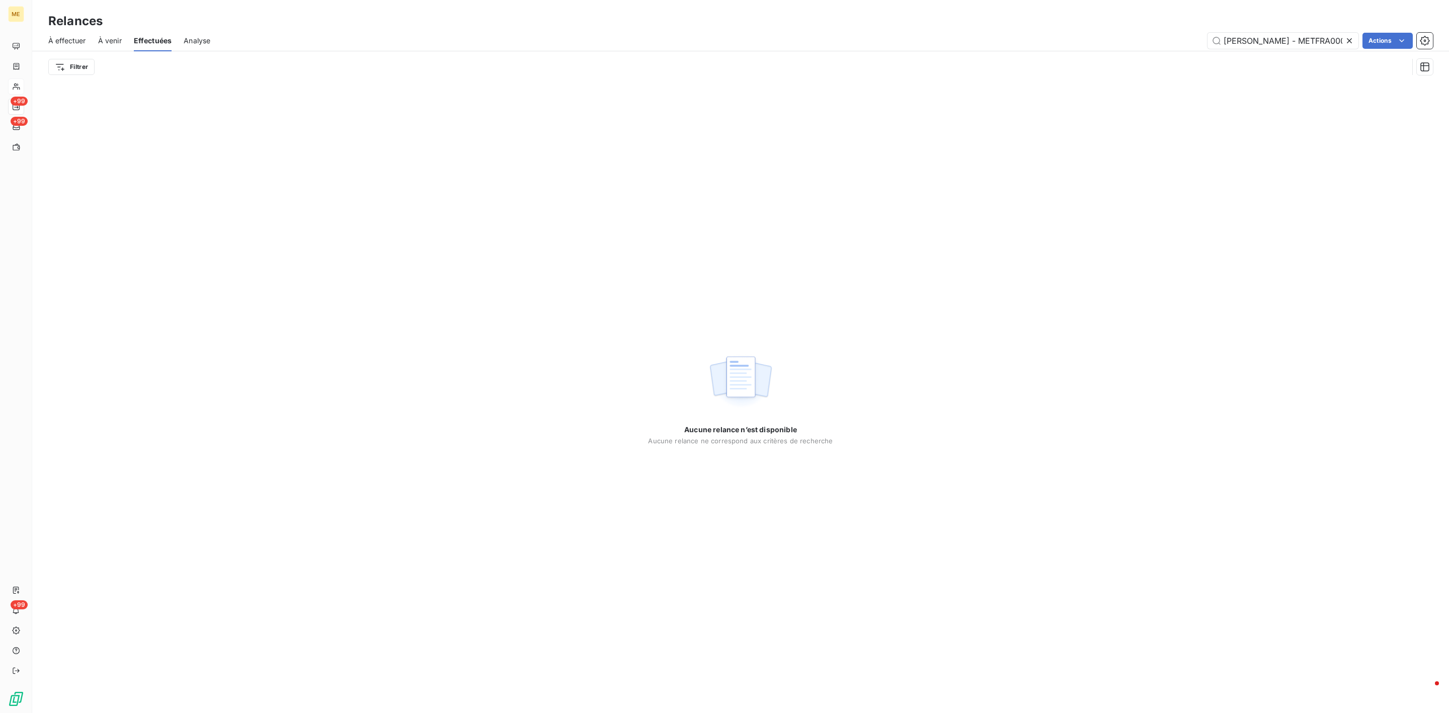
drag, startPoint x: 1249, startPoint y: 41, endPoint x: 1087, endPoint y: 41, distance: 162.0
click at [1087, 41] on div "[PERSON_NAME] - METFRA000010529-CA1 Actions" at bounding box center [827, 41] width 1210 height 16
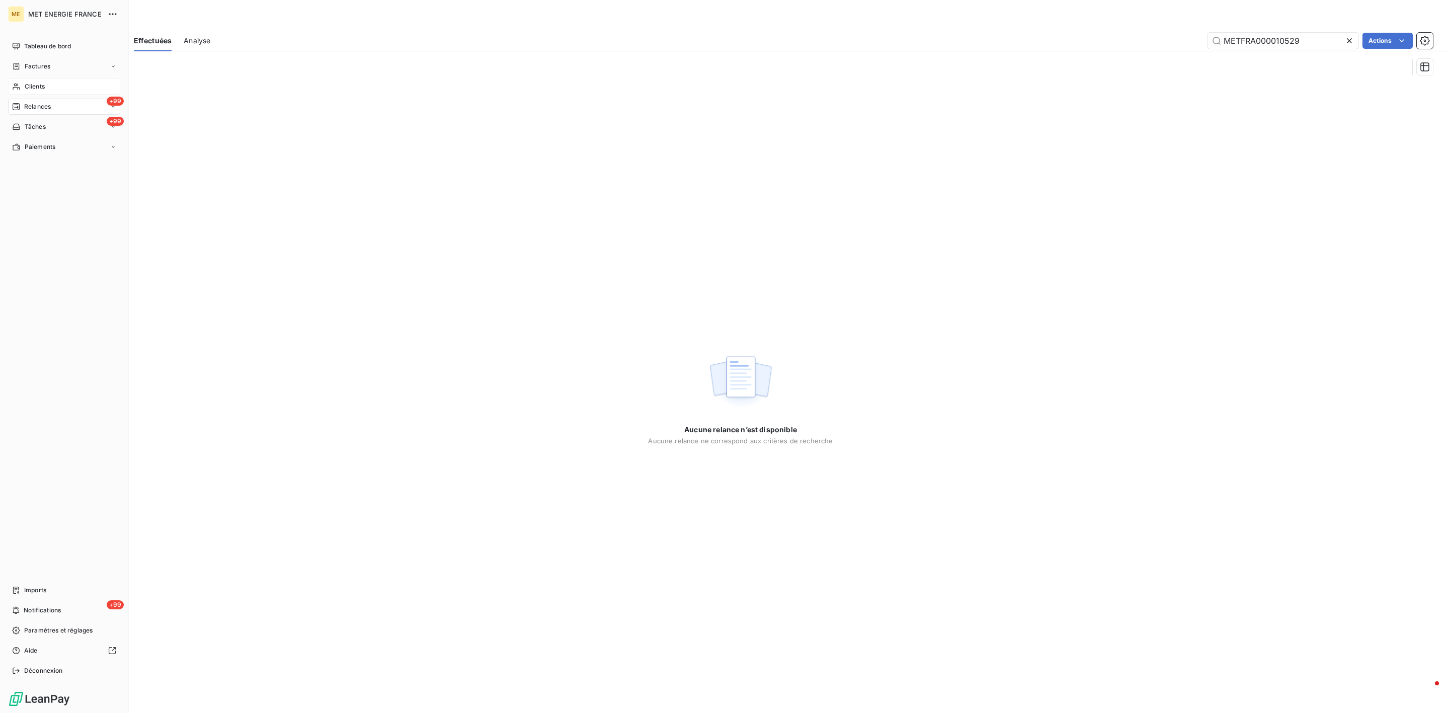
type input "METFRA000010529"
click at [22, 84] on div "Clients" at bounding box center [64, 86] width 112 height 16
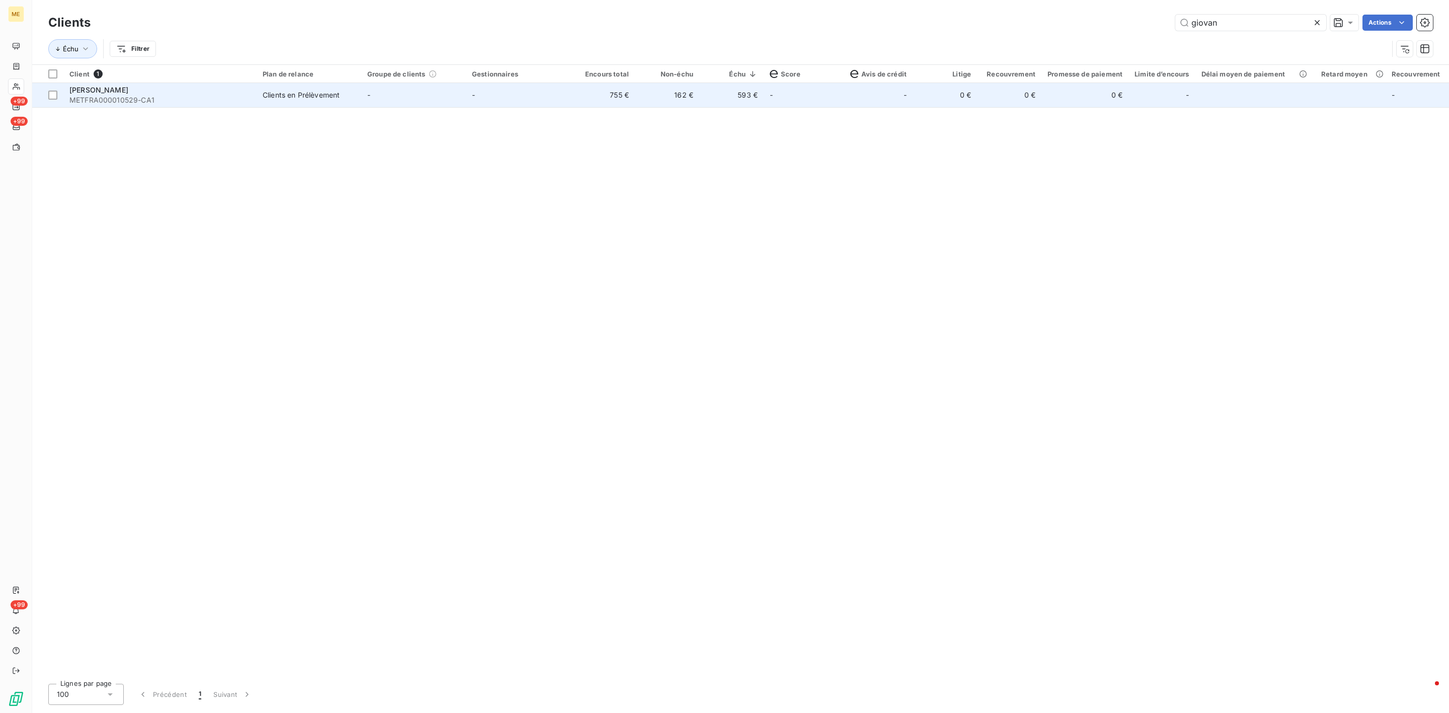
click at [171, 85] on div "[PERSON_NAME]" at bounding box center [159, 90] width 181 height 10
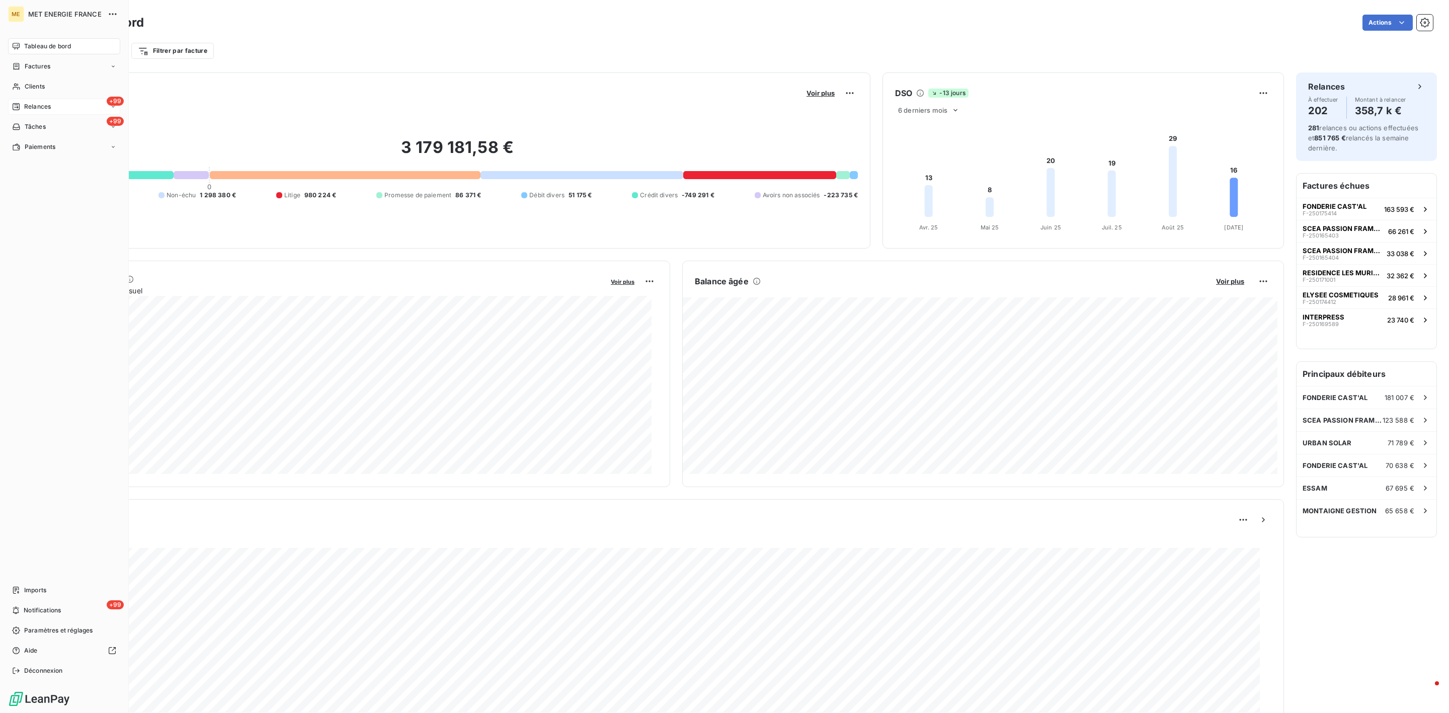
click at [38, 106] on span "Relances" at bounding box center [37, 106] width 27 height 9
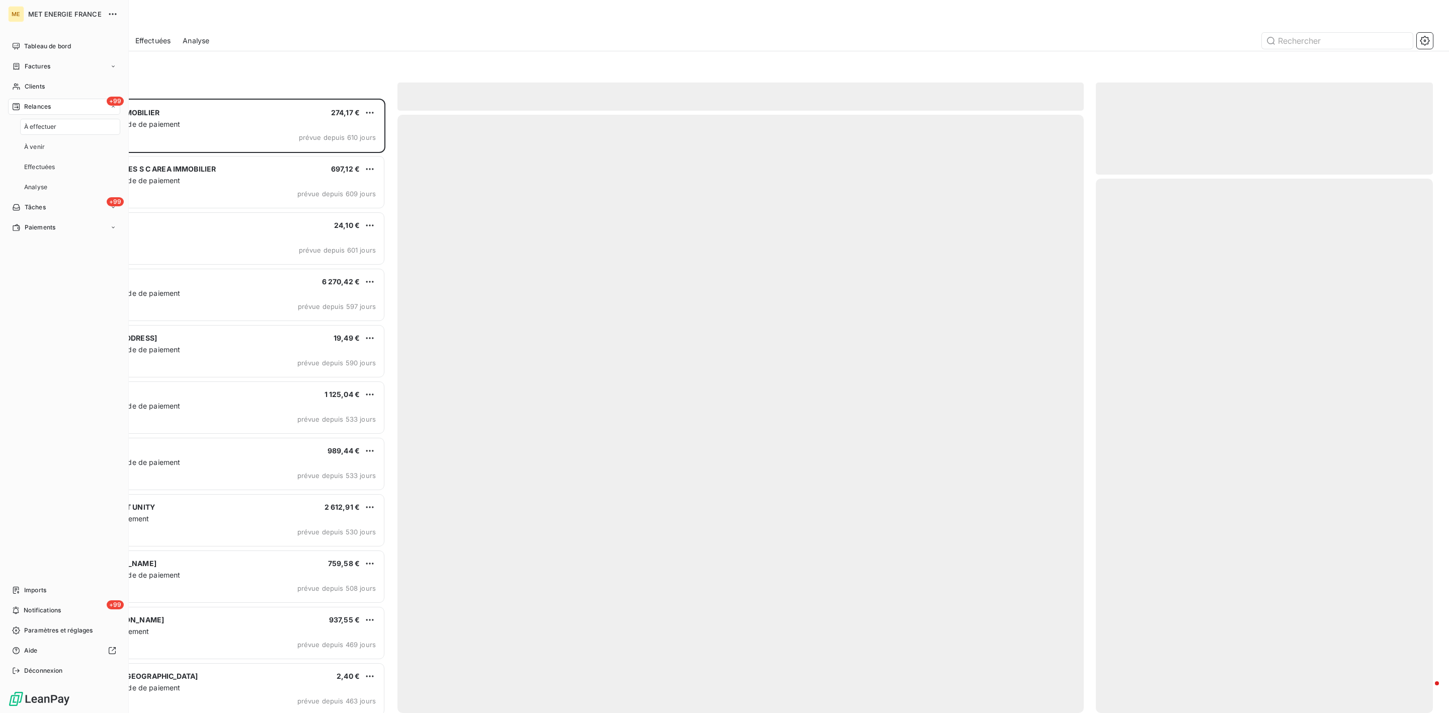
scroll to position [604, 325]
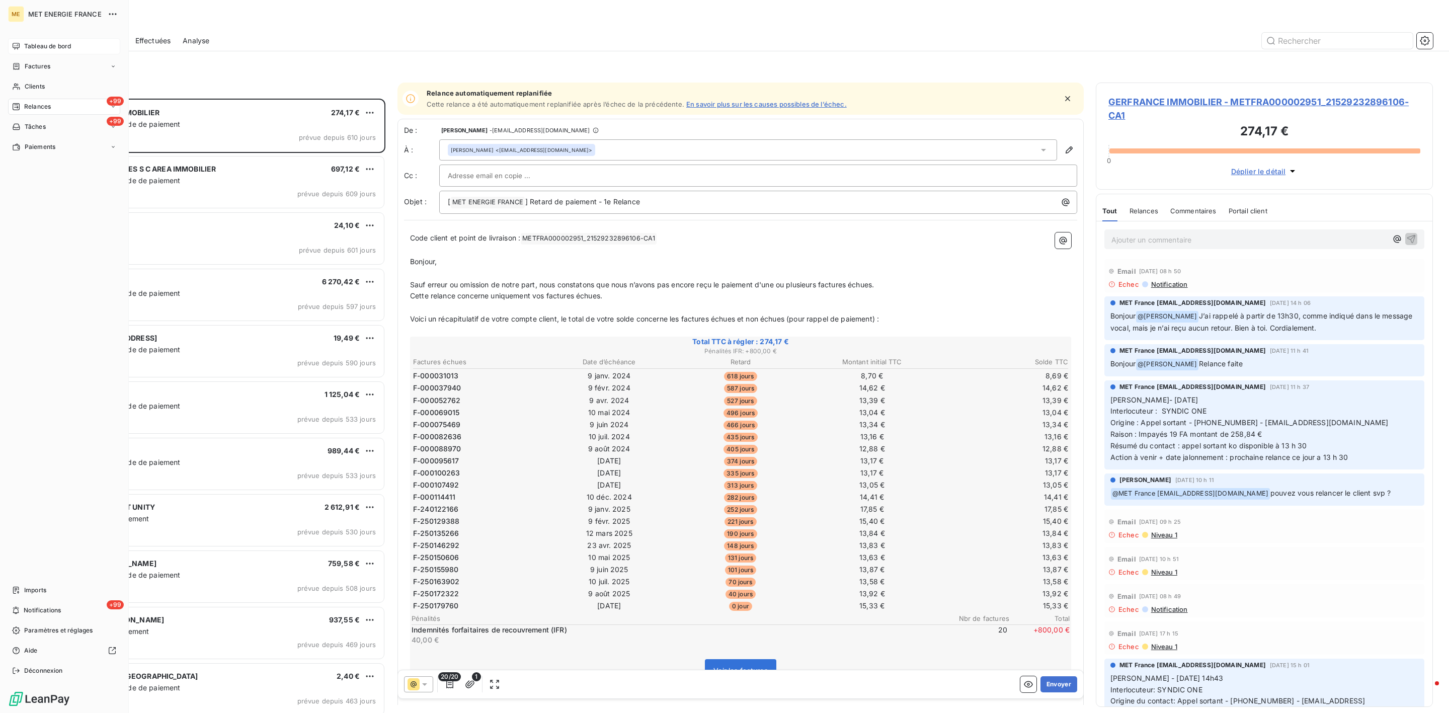
click at [36, 49] on span "Tableau de bord" at bounding box center [47, 46] width 47 height 9
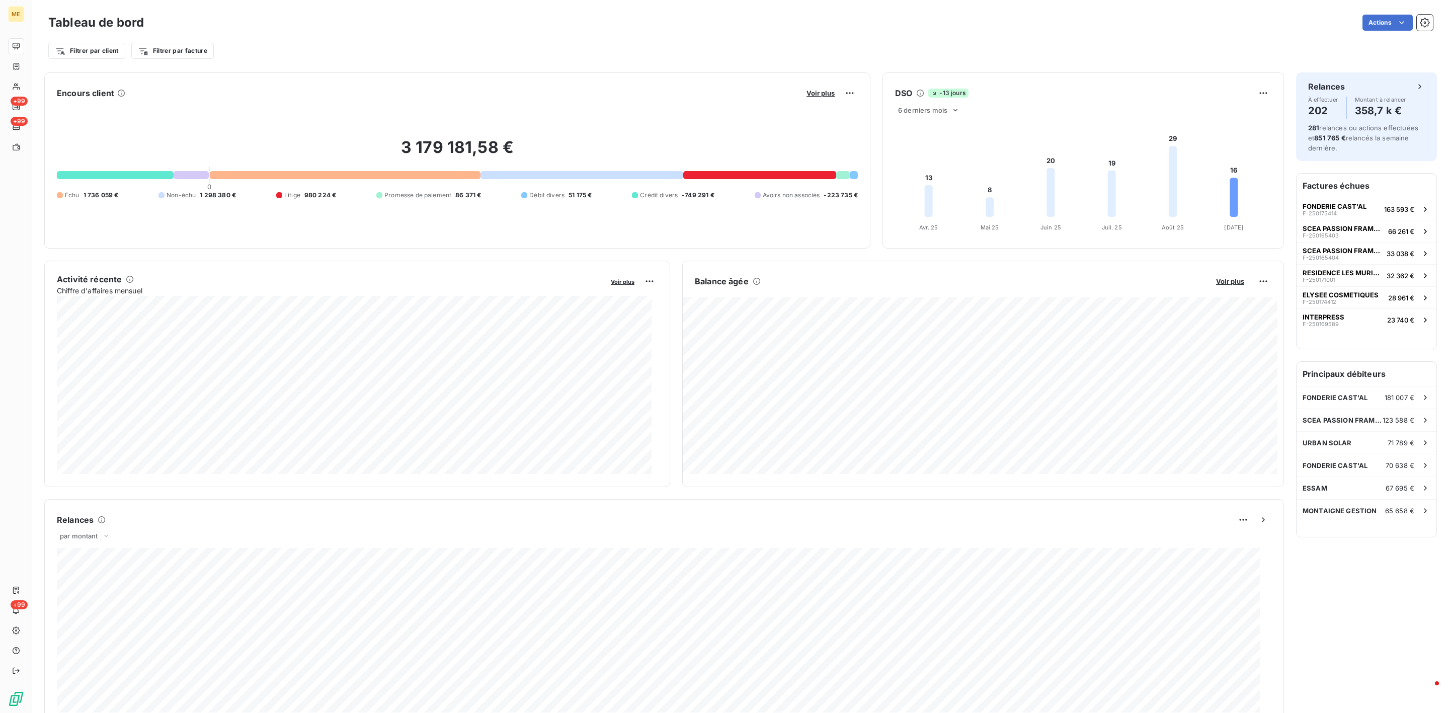
click at [1410, 27] on html "ME +99 +99 +99 Tableau de bord Actions Filtrer par client Filtrer par facture E…" at bounding box center [724, 356] width 1449 height 713
click at [1420, 24] on icon "button" at bounding box center [1425, 23] width 10 height 10
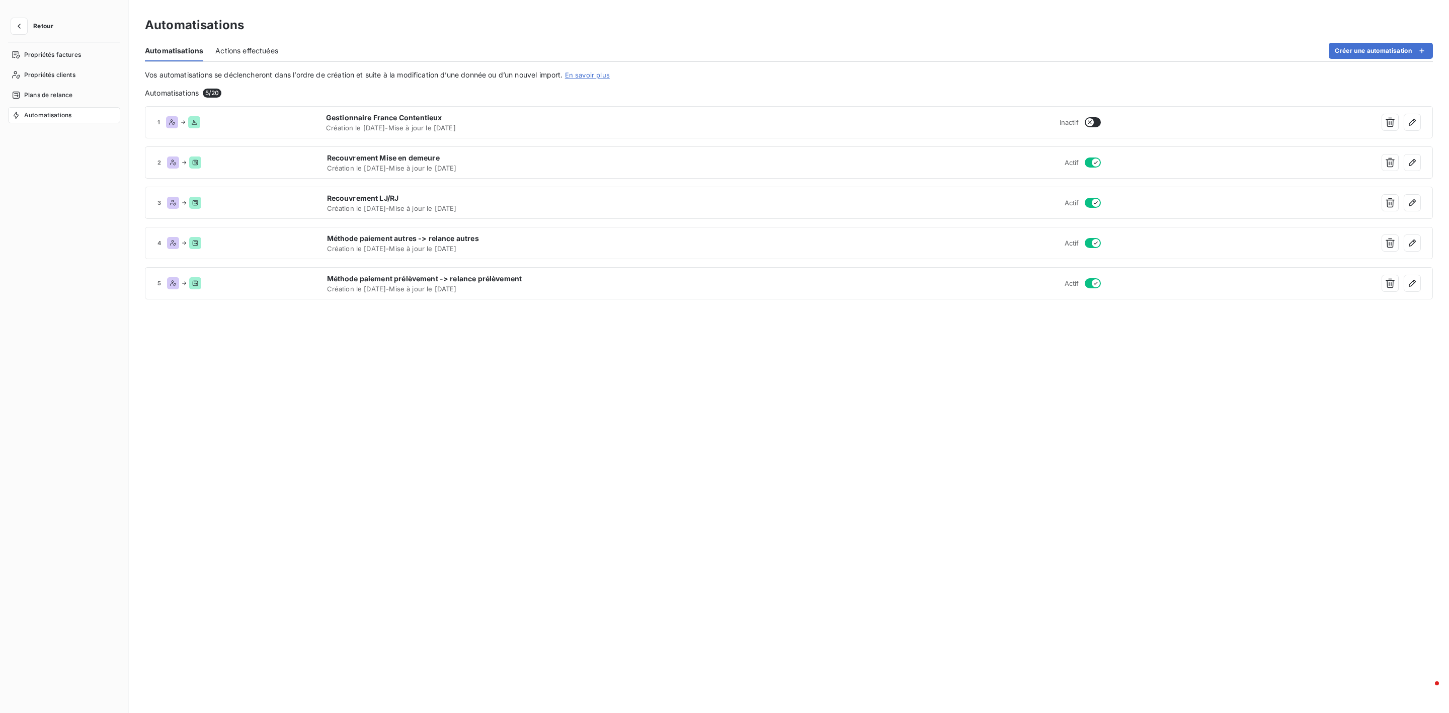
click at [59, 104] on nav "Propriétés factures Propriétés clients Plans de relance Automatisations" at bounding box center [64, 85] width 112 height 76
click at [57, 94] on span "Plans de relance" at bounding box center [48, 95] width 48 height 9
